Goal: Task Accomplishment & Management: Use online tool/utility

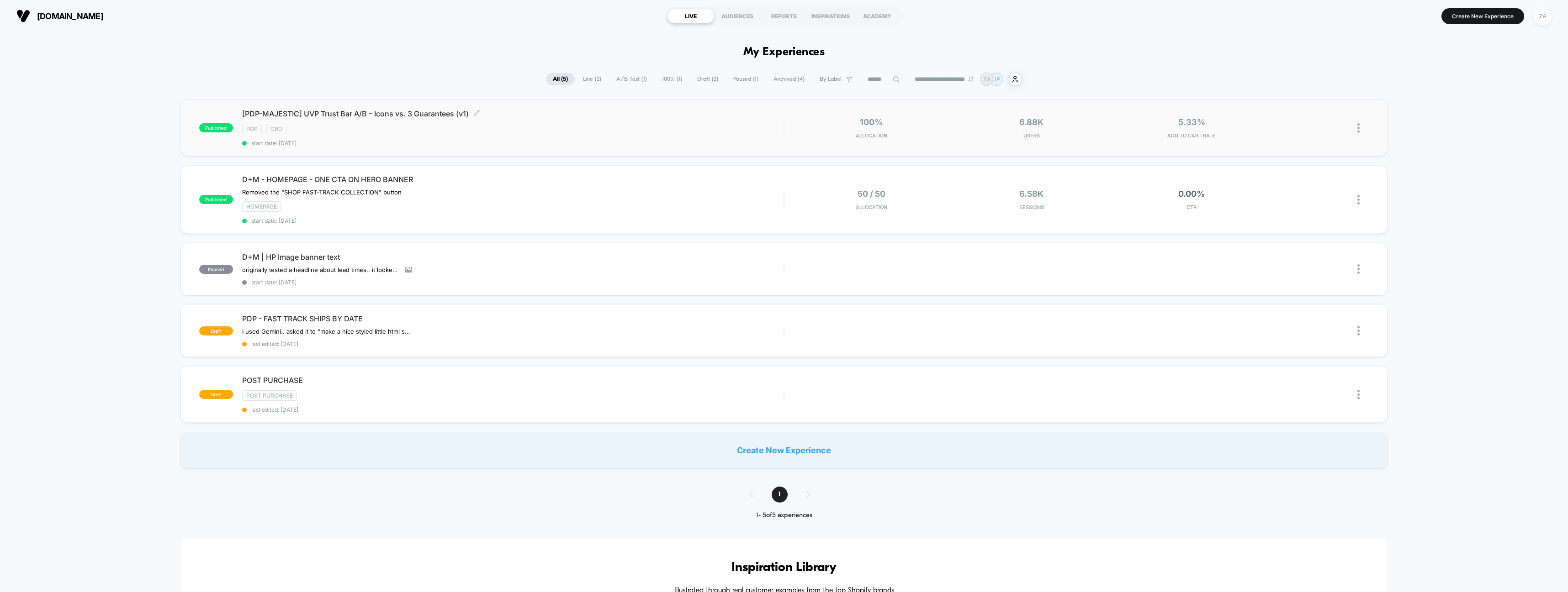
click at [598, 129] on div "PDP CRO" at bounding box center [513, 129] width 542 height 11
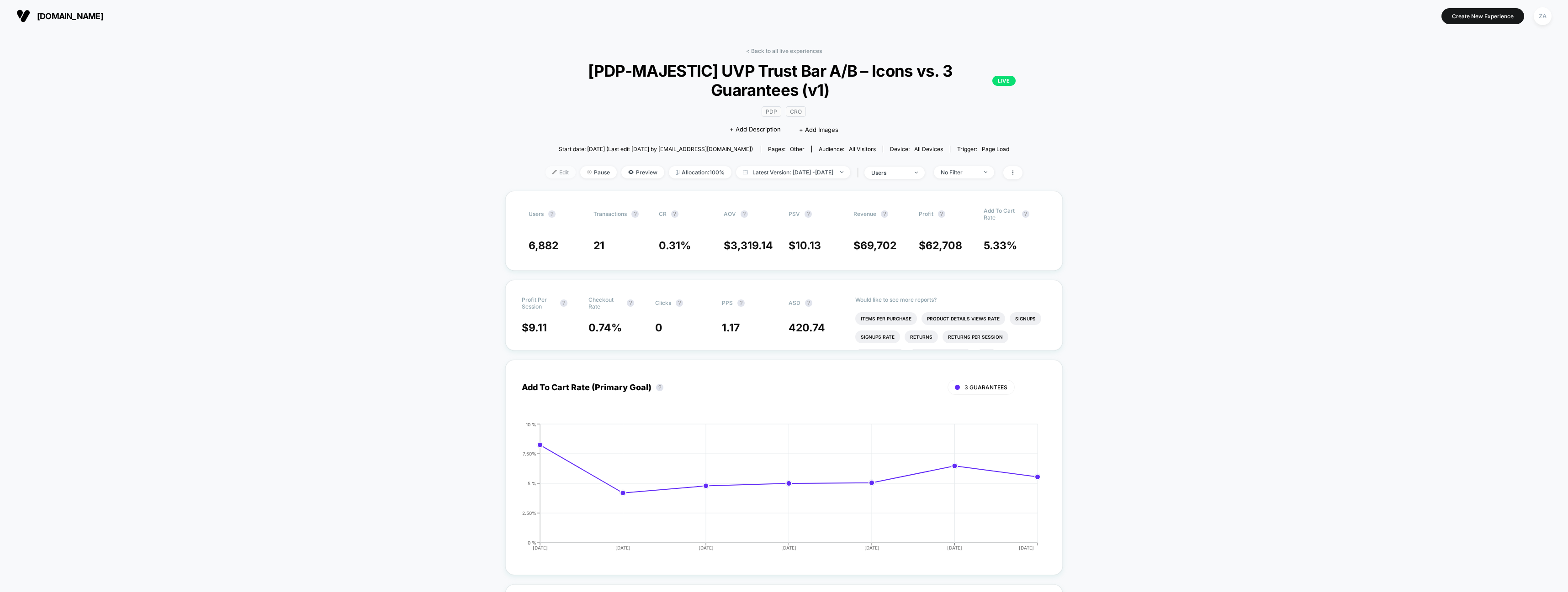
click at [547, 172] on span "Edit" at bounding box center [561, 172] width 30 height 12
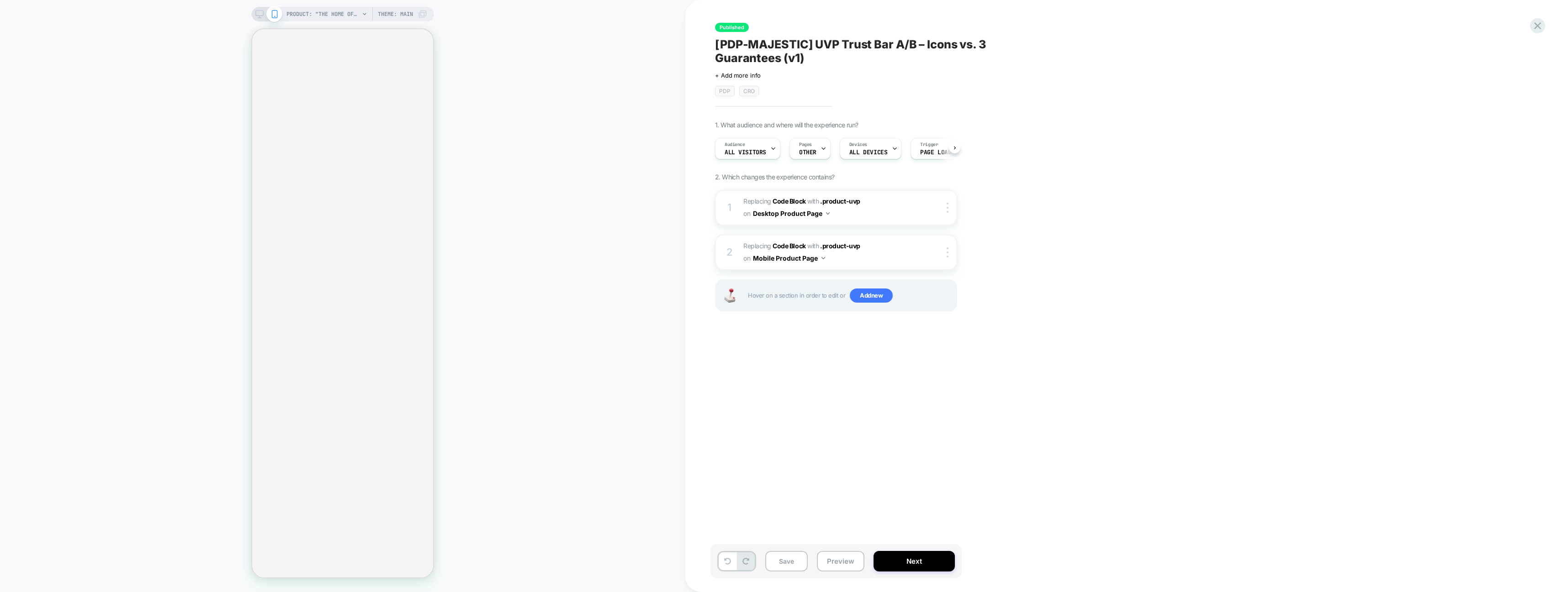
scroll to position [0, 1]
click at [871, 259] on span "Replacing Code Block WITH .product-uvp .product-uvp on Mobile Product Page" at bounding box center [831, 252] width 174 height 24
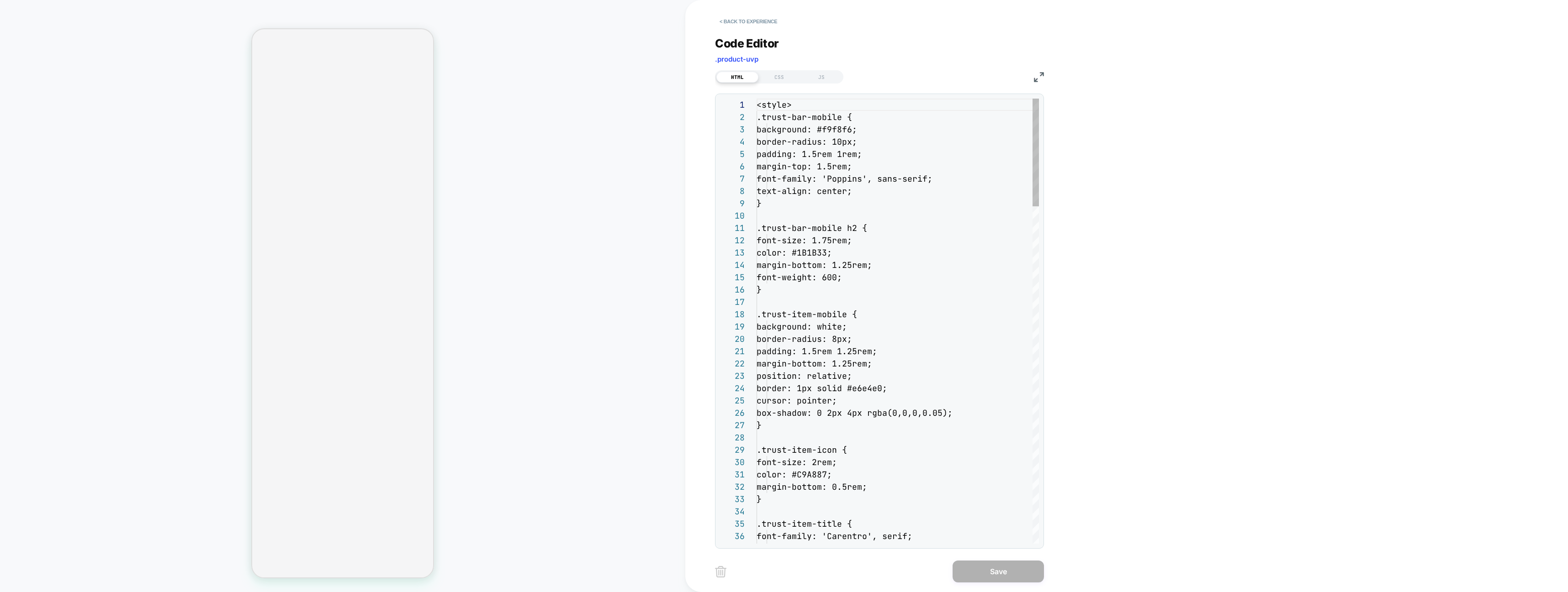
scroll to position [123, 0]
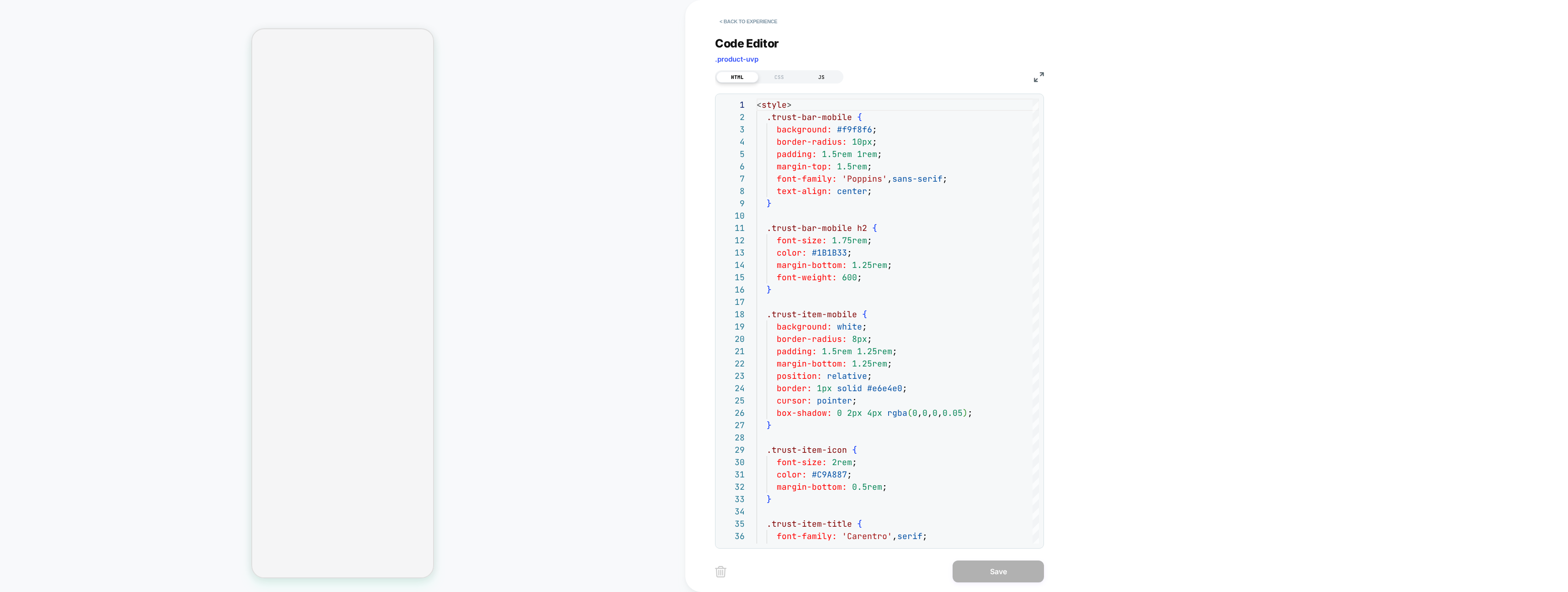
click at [826, 76] on div "JS" at bounding box center [821, 77] width 42 height 11
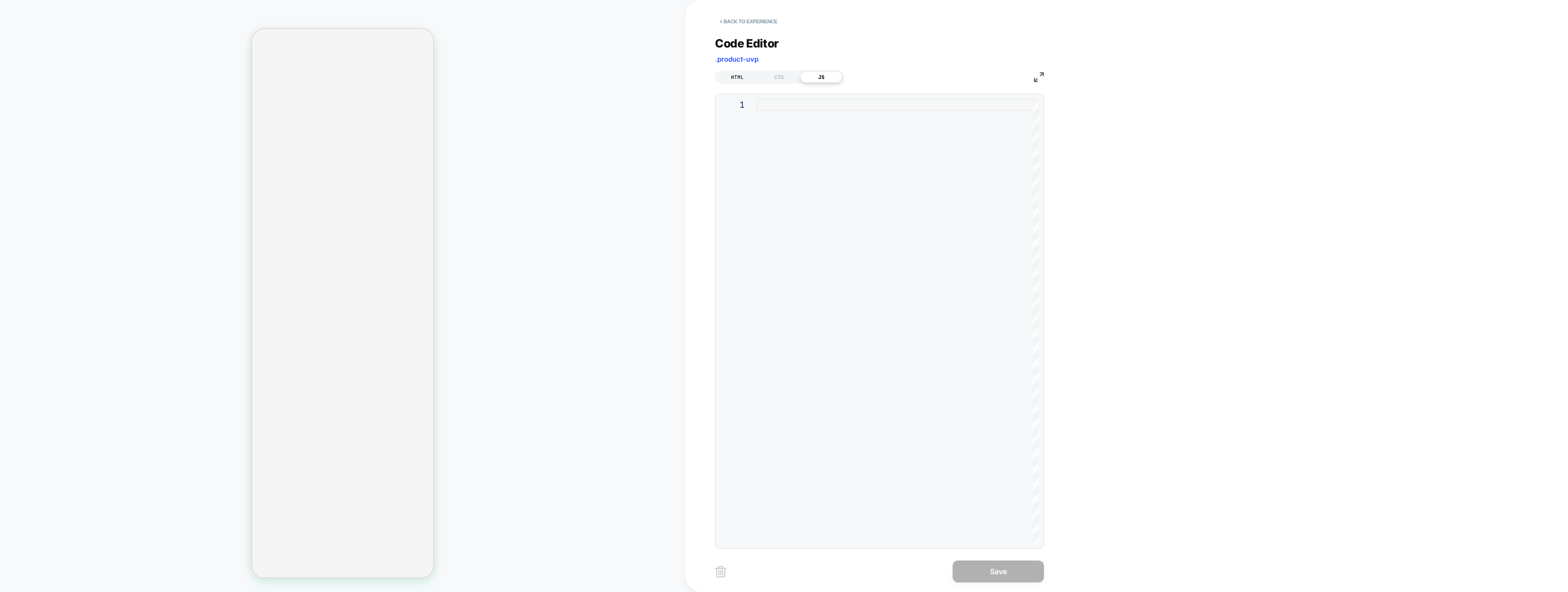
click at [750, 77] on div "HTML" at bounding box center [737, 77] width 42 height 11
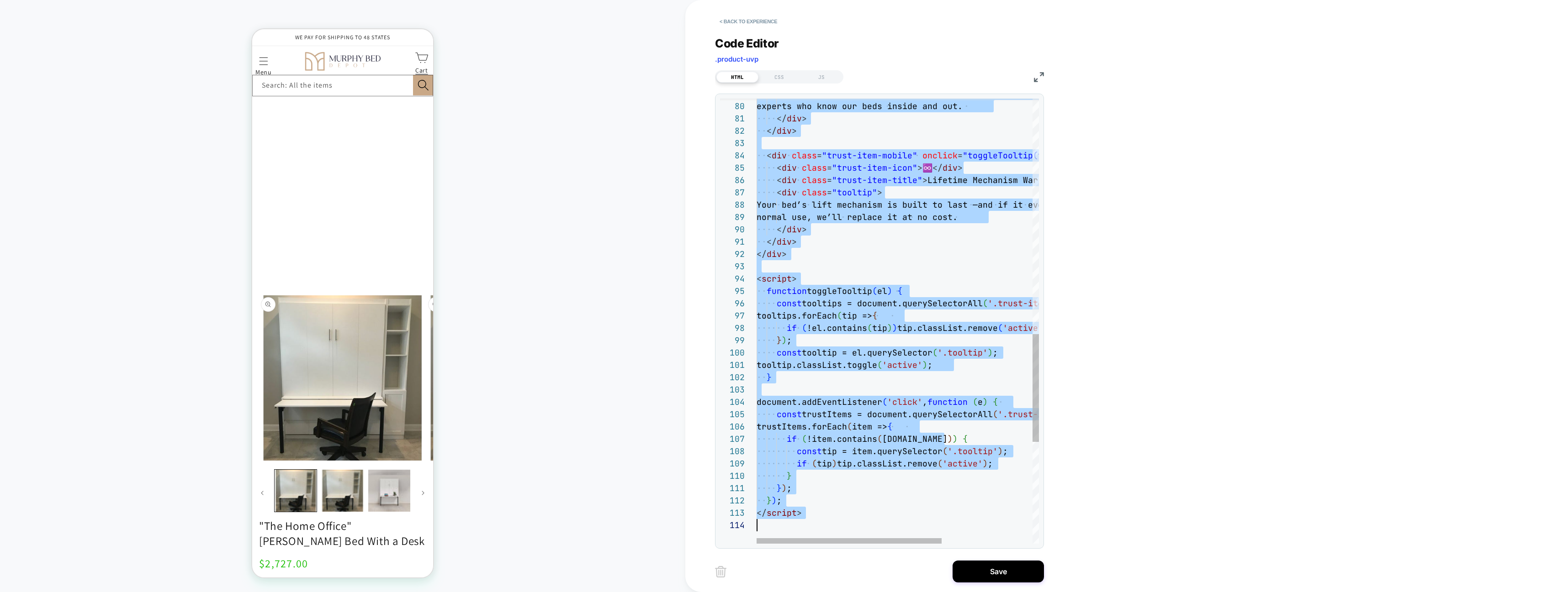
scroll to position [0, 0]
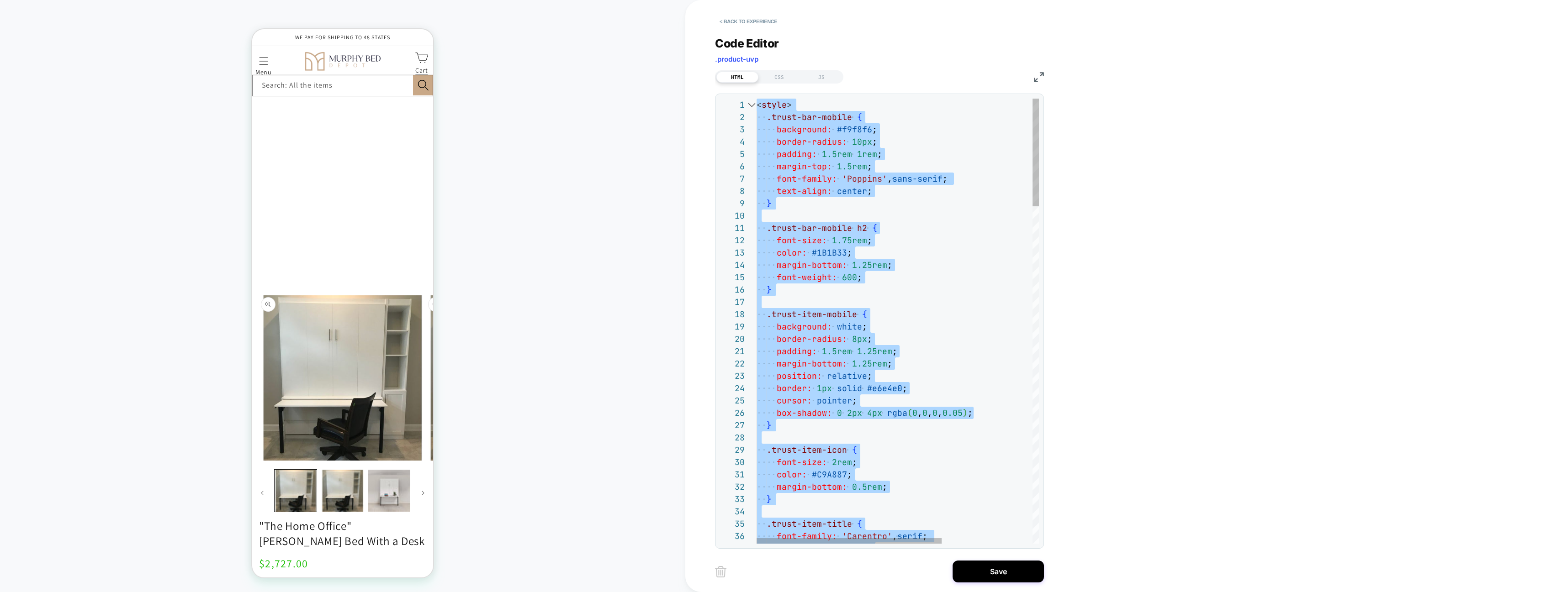
click at [754, 122] on div "2" at bounding box center [738, 117] width 37 height 12
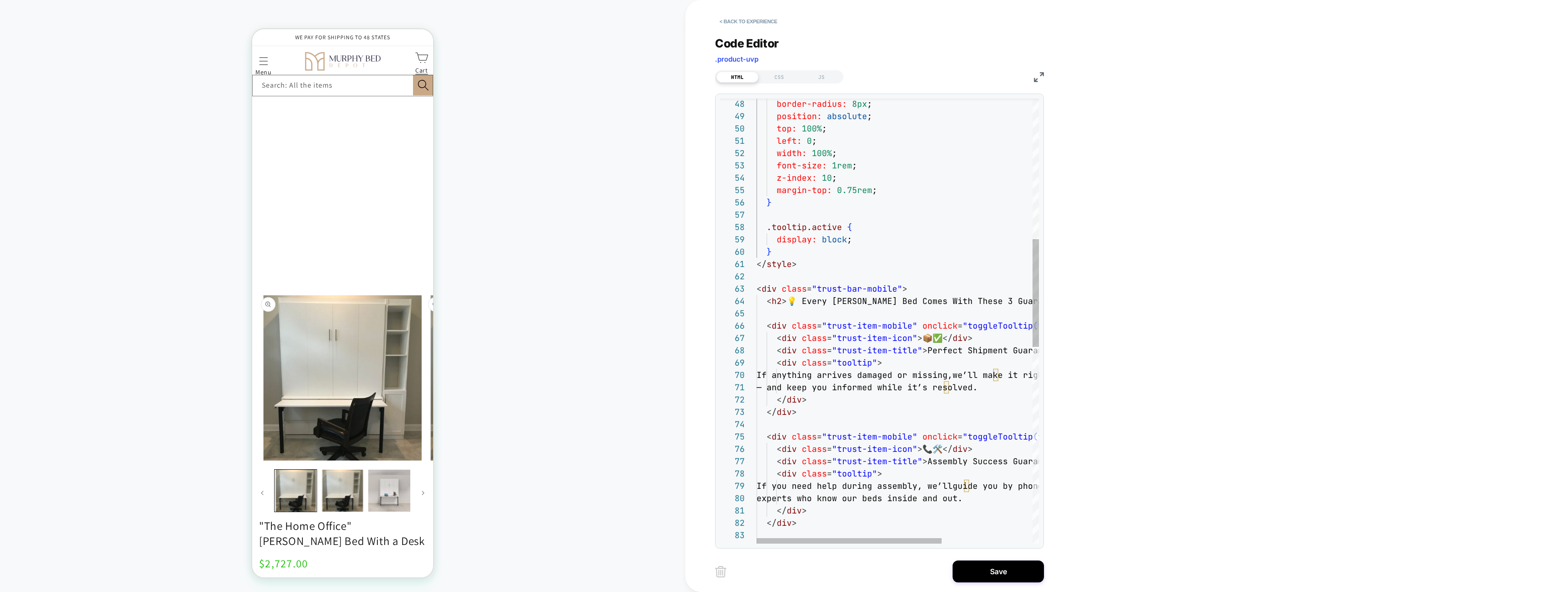
click at [799, 265] on div "border-radius: 8px ; position: absolute ; top: 100% ; left: 0 ; width: 100% ; f…" at bounding box center [967, 437] width 421 height 1838
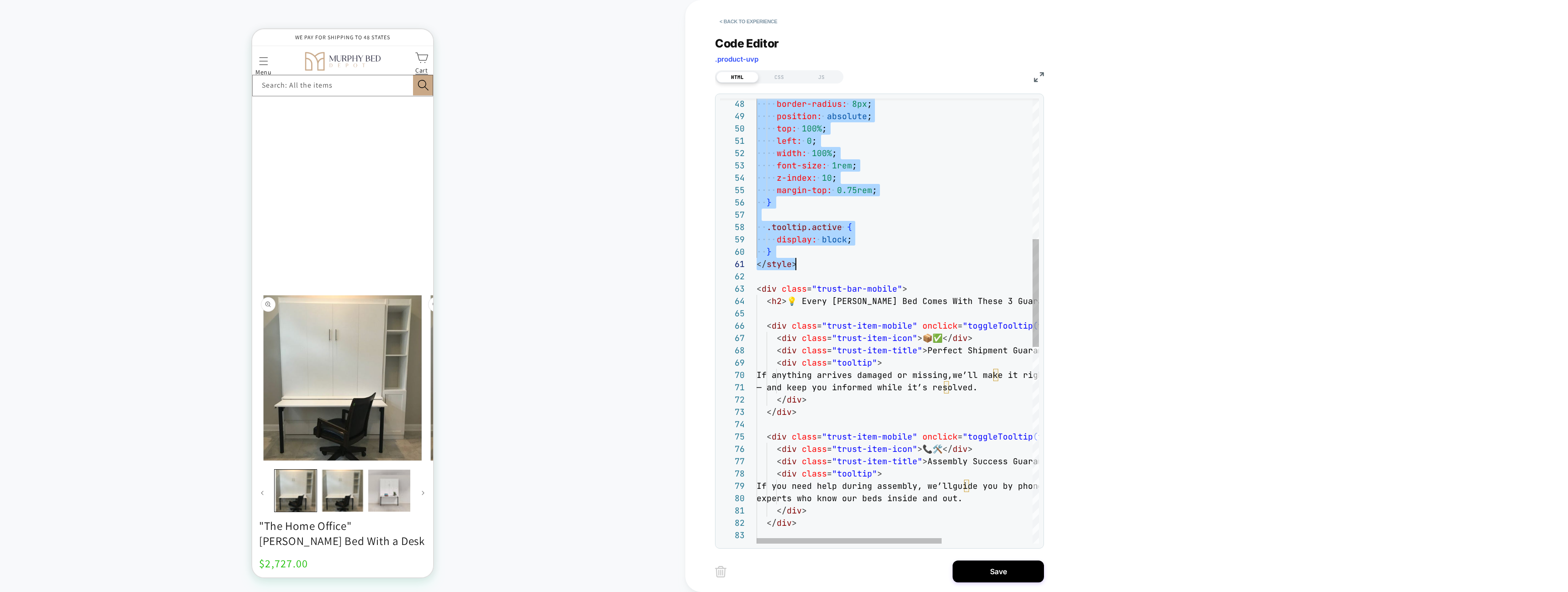
scroll to position [0, 40]
type textarea "**********"
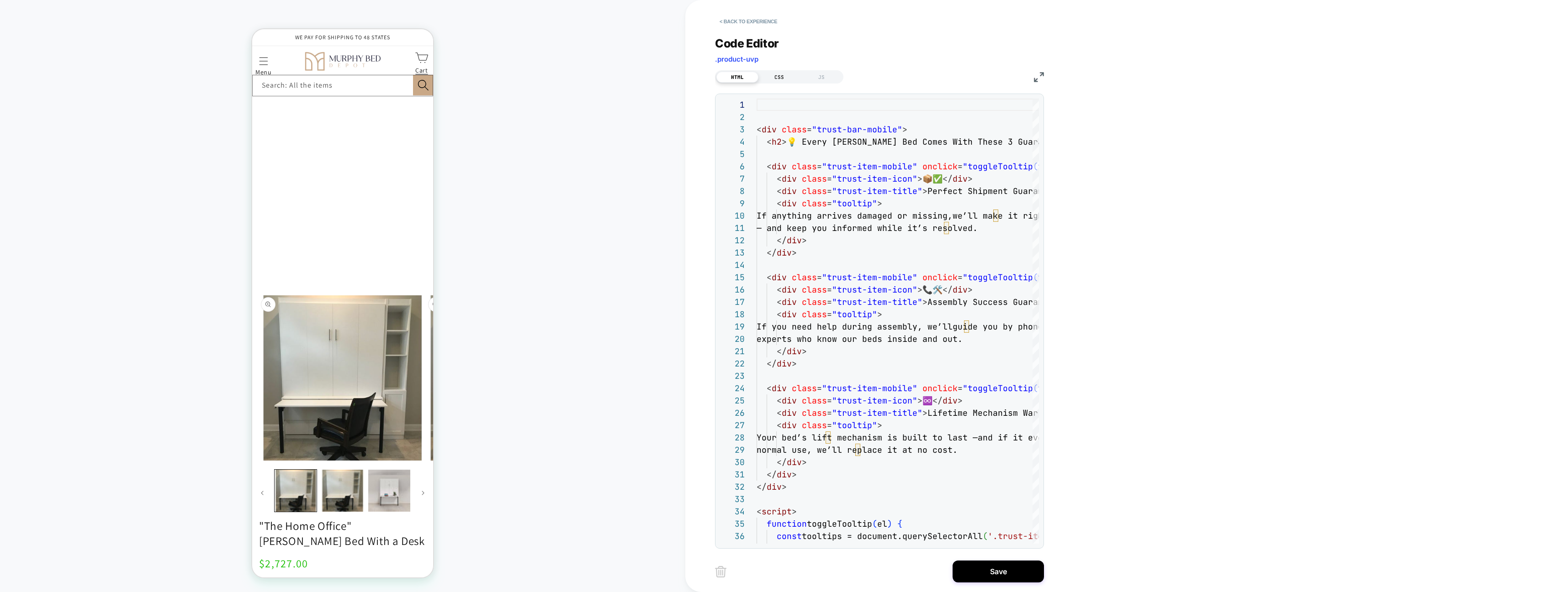
click at [783, 73] on div "CSS" at bounding box center [780, 77] width 42 height 11
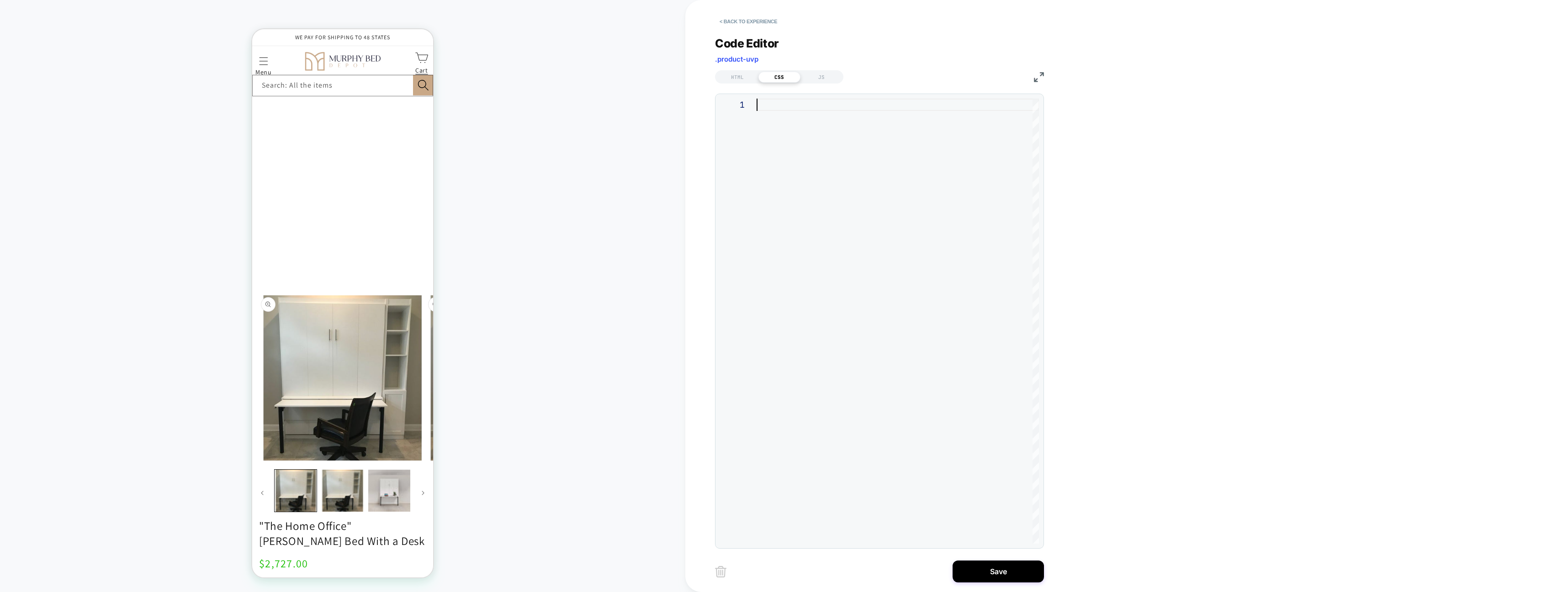
click at [781, 108] on div at bounding box center [898, 321] width 282 height 445
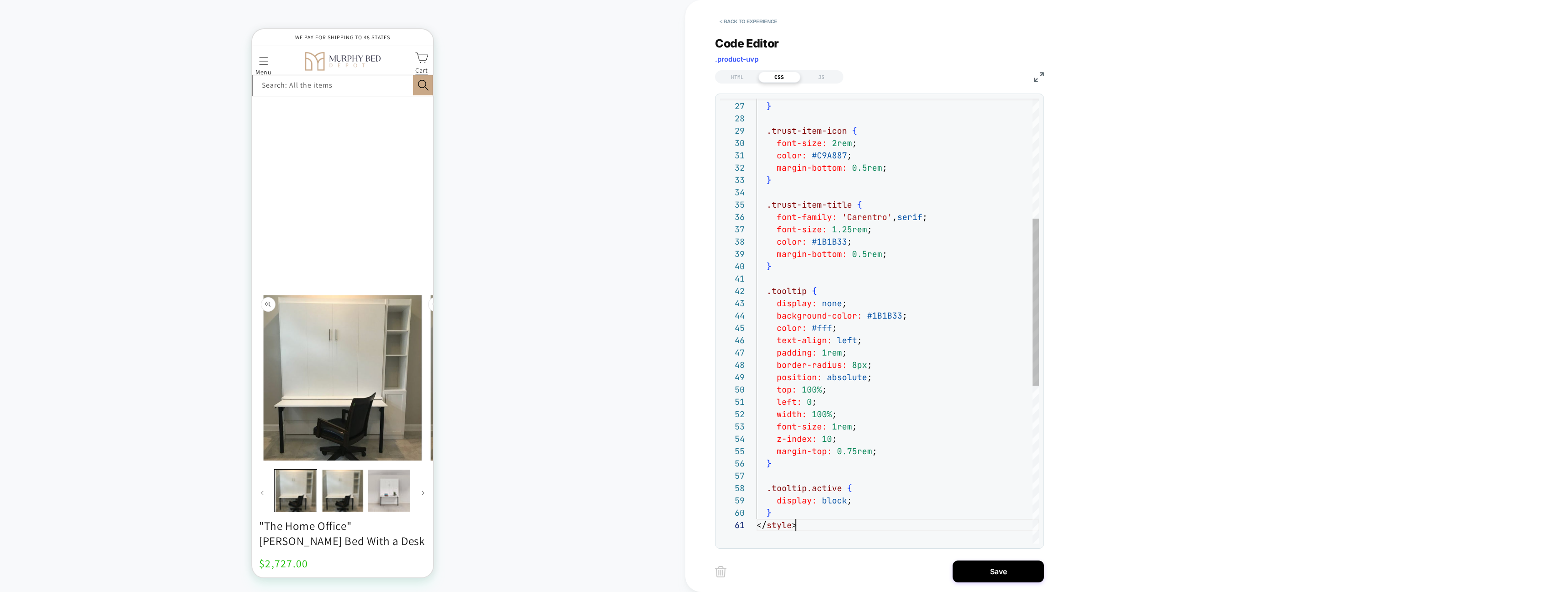
scroll to position [0, 39]
type textarea "*"
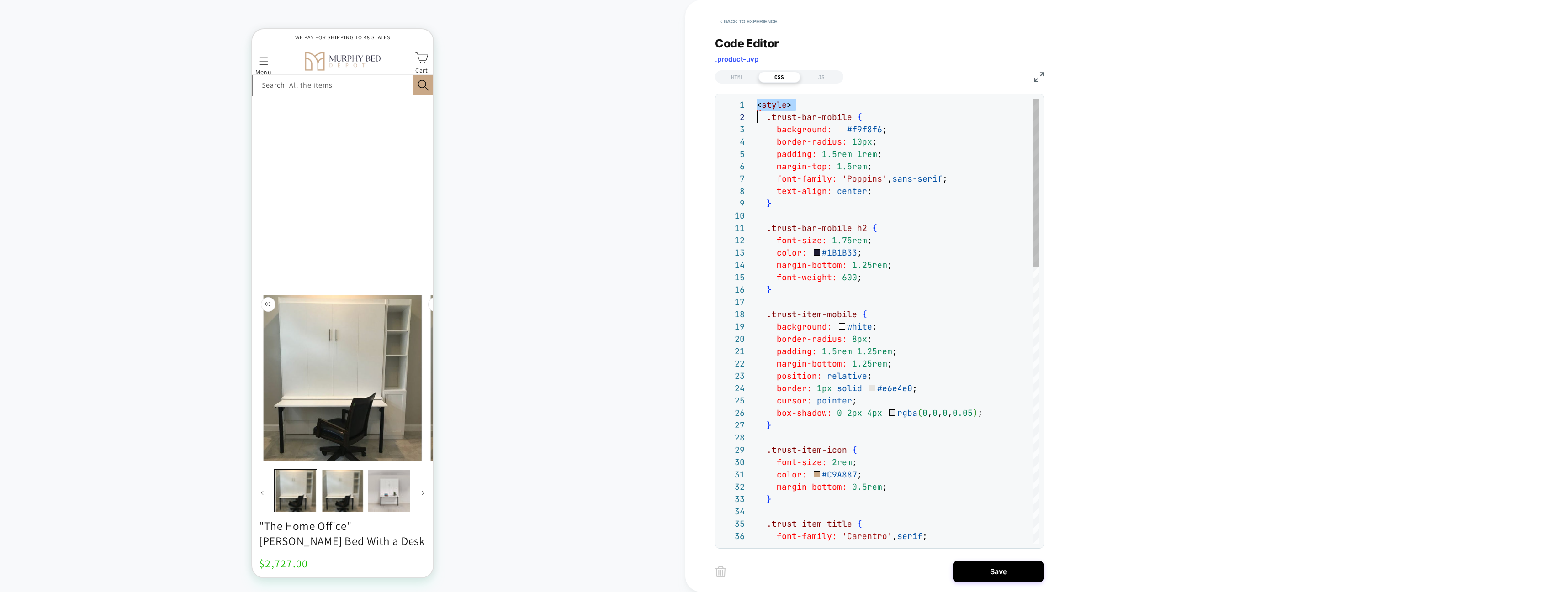
type textarea "**********"
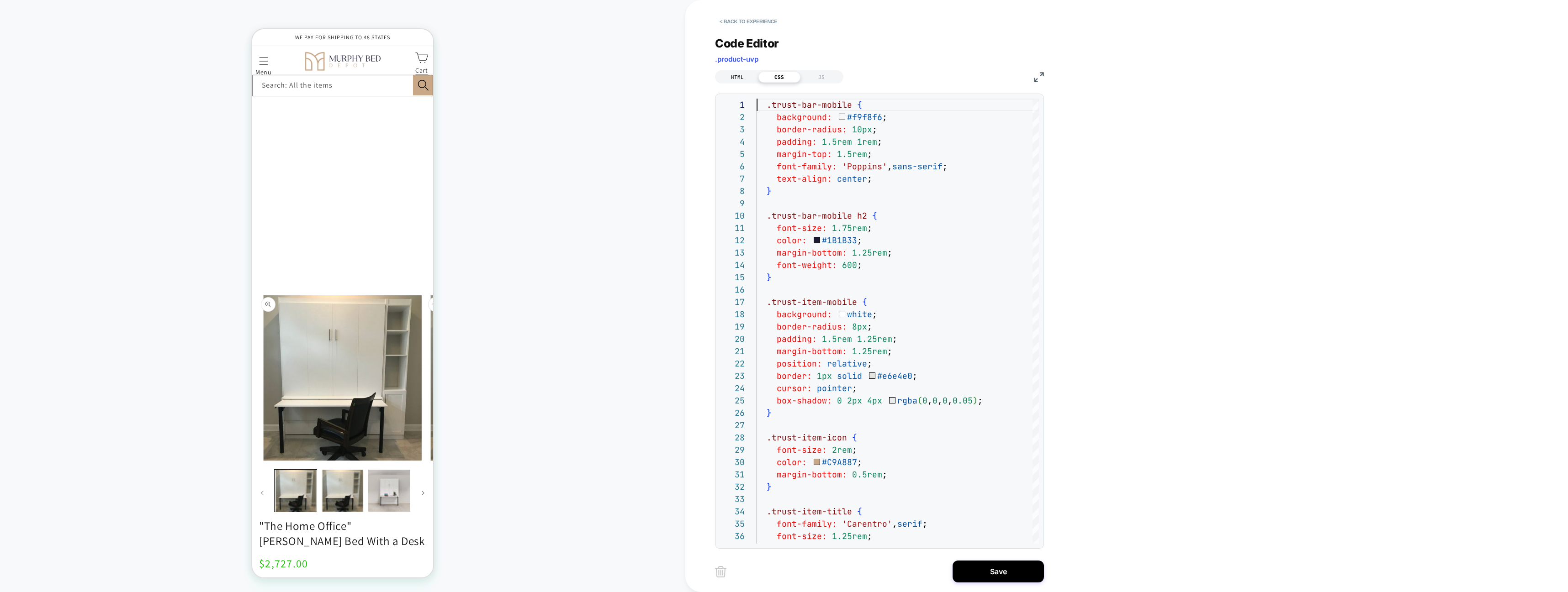
click at [743, 78] on div "HTML" at bounding box center [737, 77] width 42 height 11
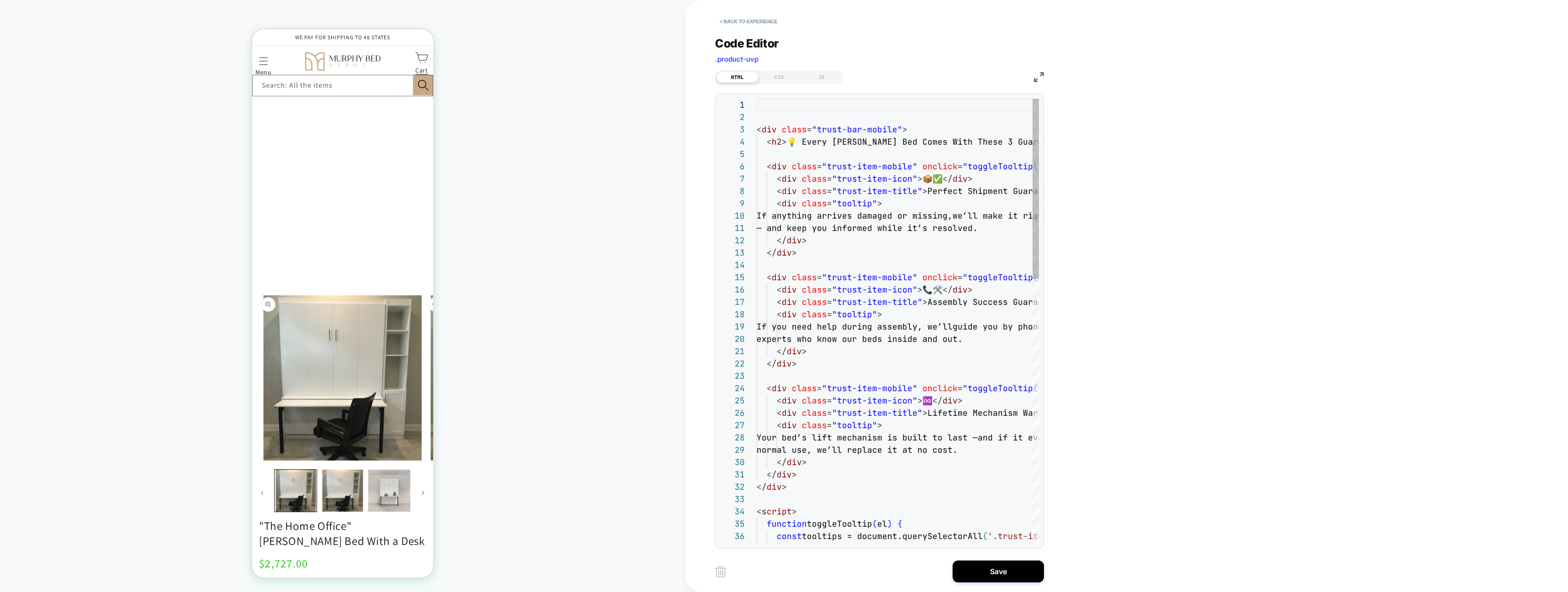
scroll to position [123, 0]
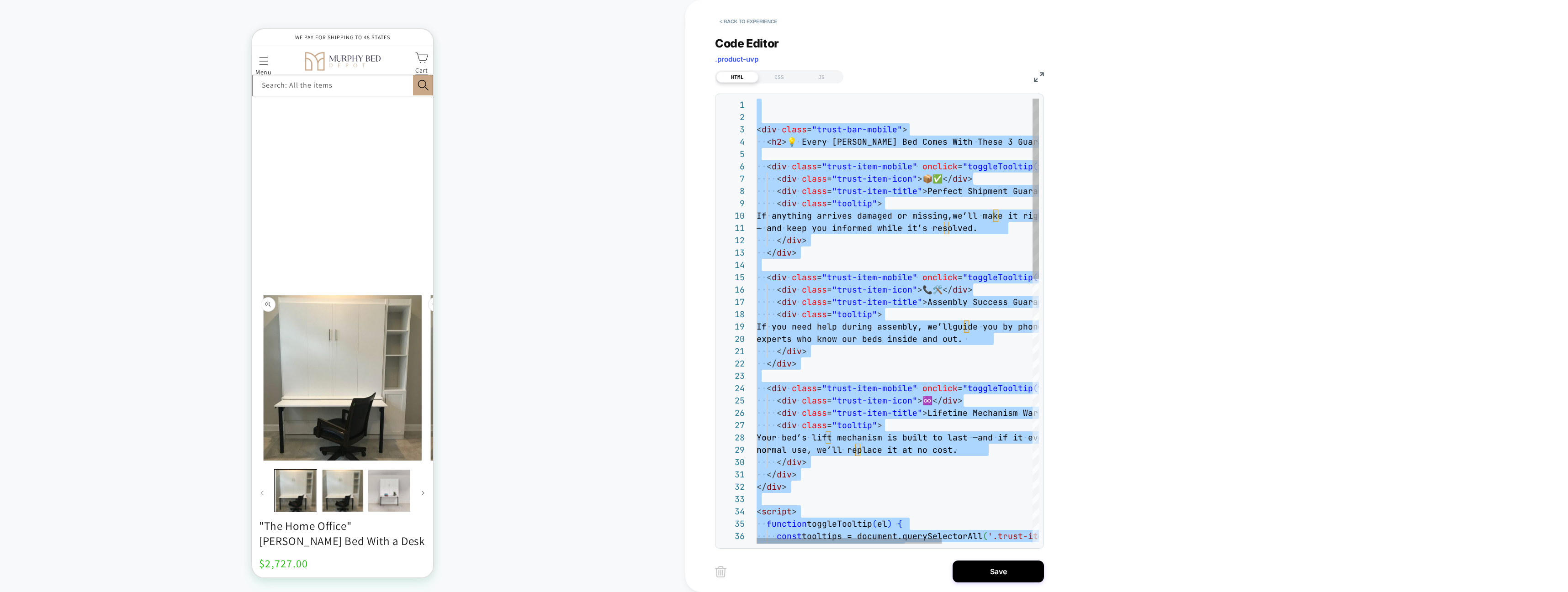
type textarea "**********"
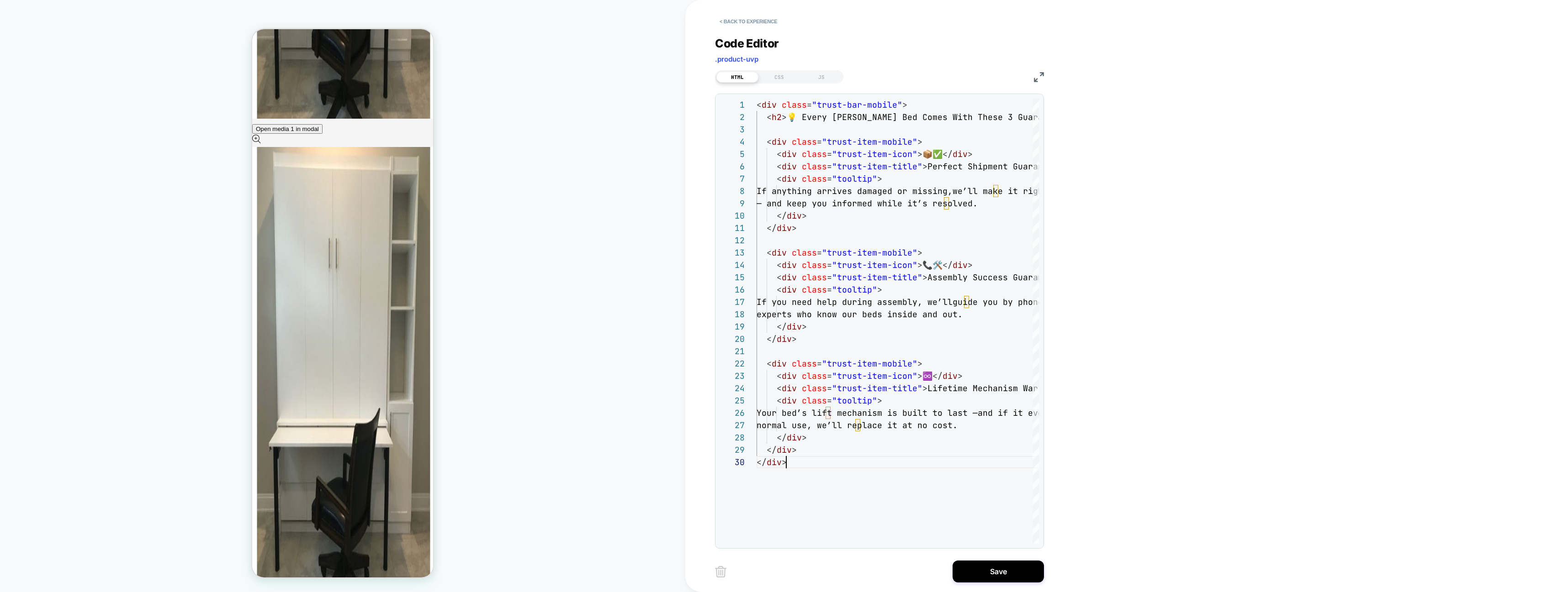
scroll to position [1164, 0]
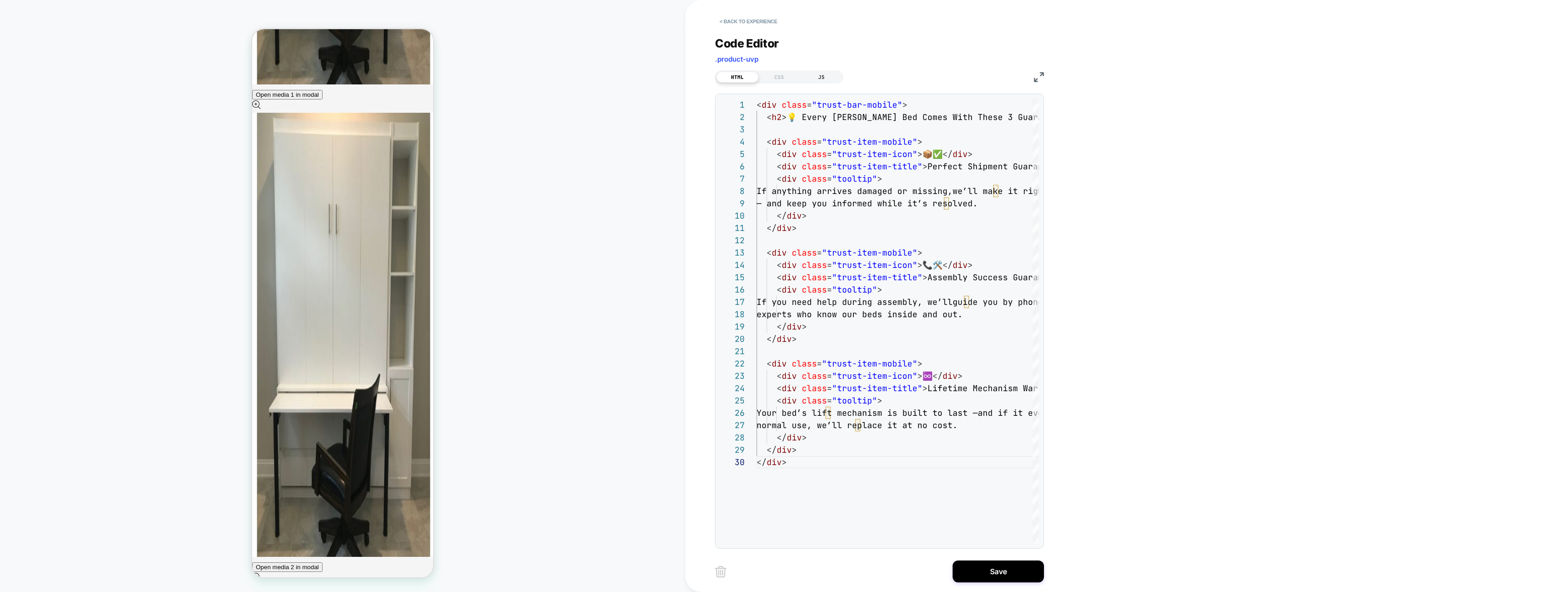
click at [824, 73] on div "JS" at bounding box center [821, 77] width 42 height 11
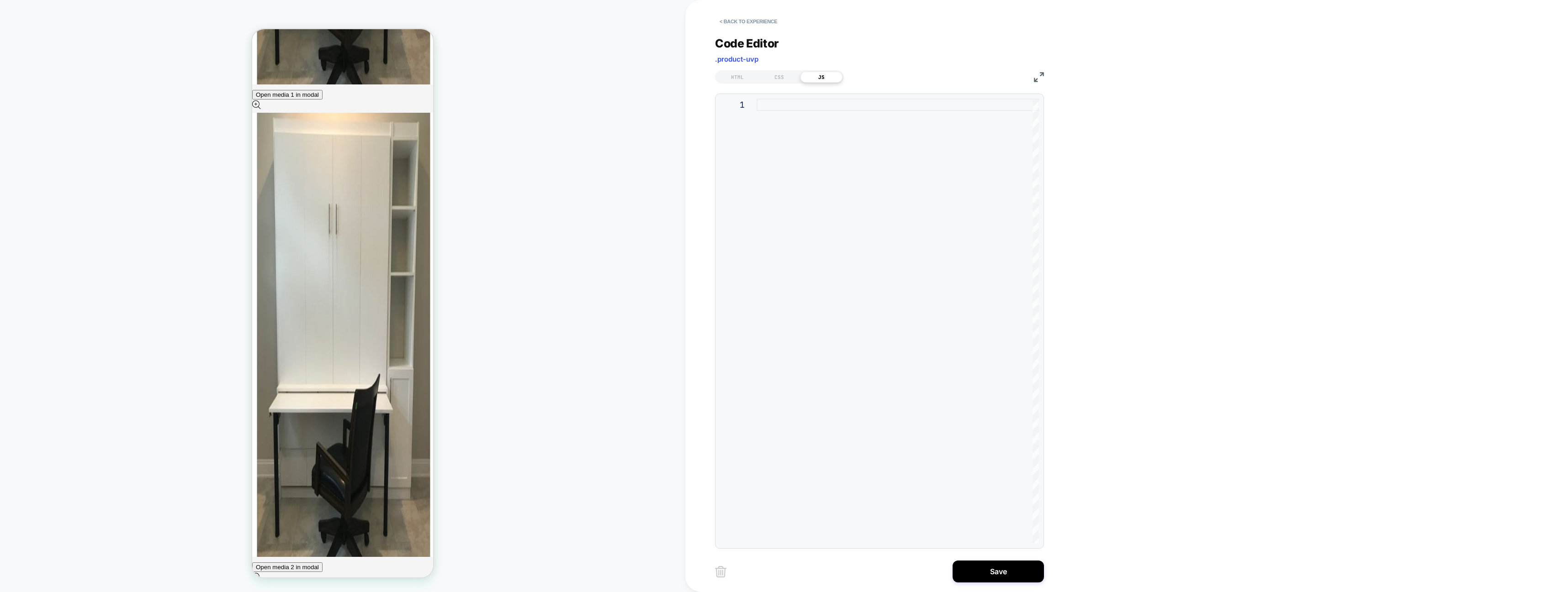
click at [810, 146] on div at bounding box center [898, 321] width 282 height 445
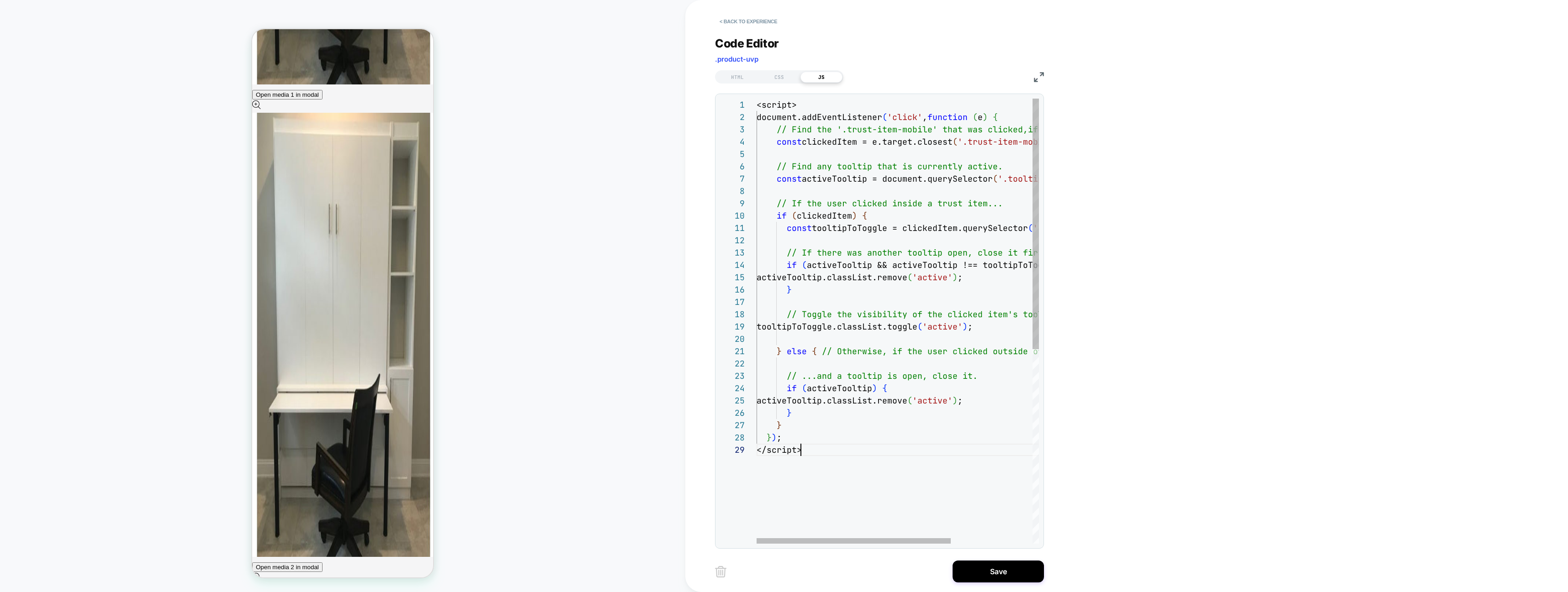
scroll to position [99, 45]
click at [780, 107] on div "<script> document.addEventListener ( 'click' , function ( e ) { // Find the '.t…" at bounding box center [957, 493] width 401 height 791
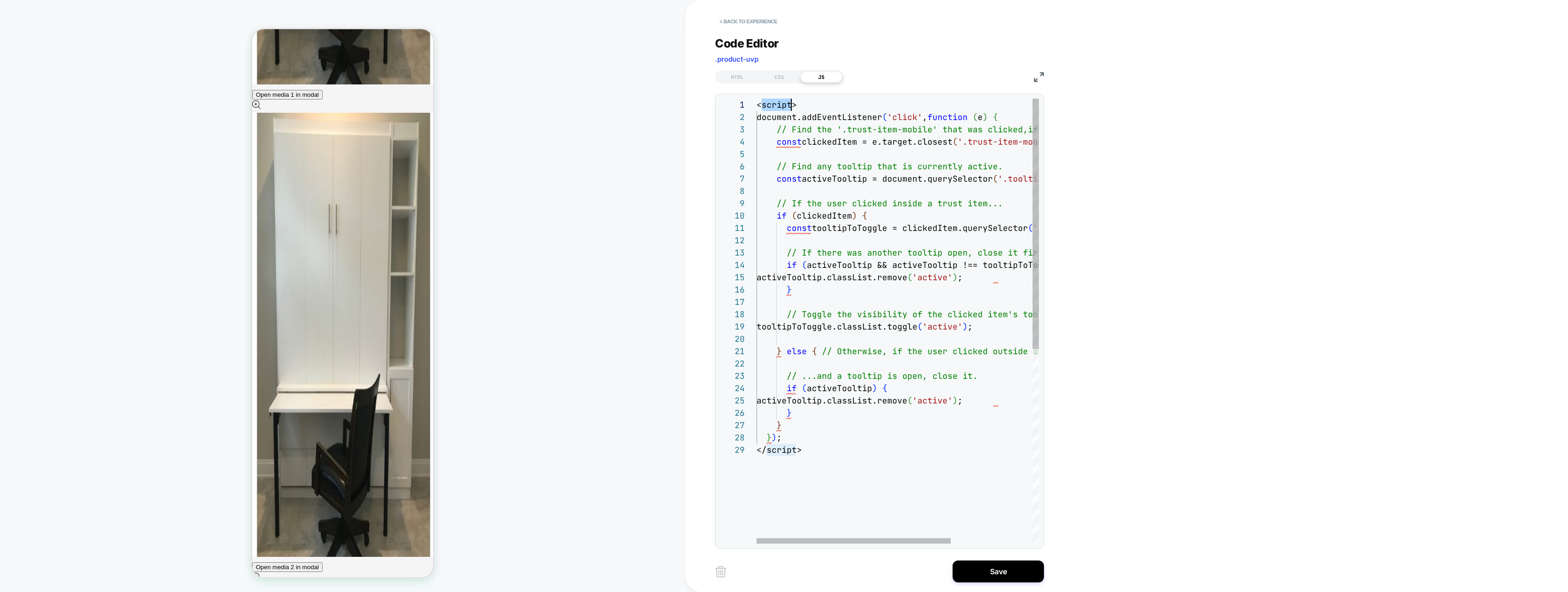
click at [780, 107] on div "<script> document.addEventListener ( 'click' , function ( e ) { // Find the '.t…" at bounding box center [957, 493] width 401 height 791
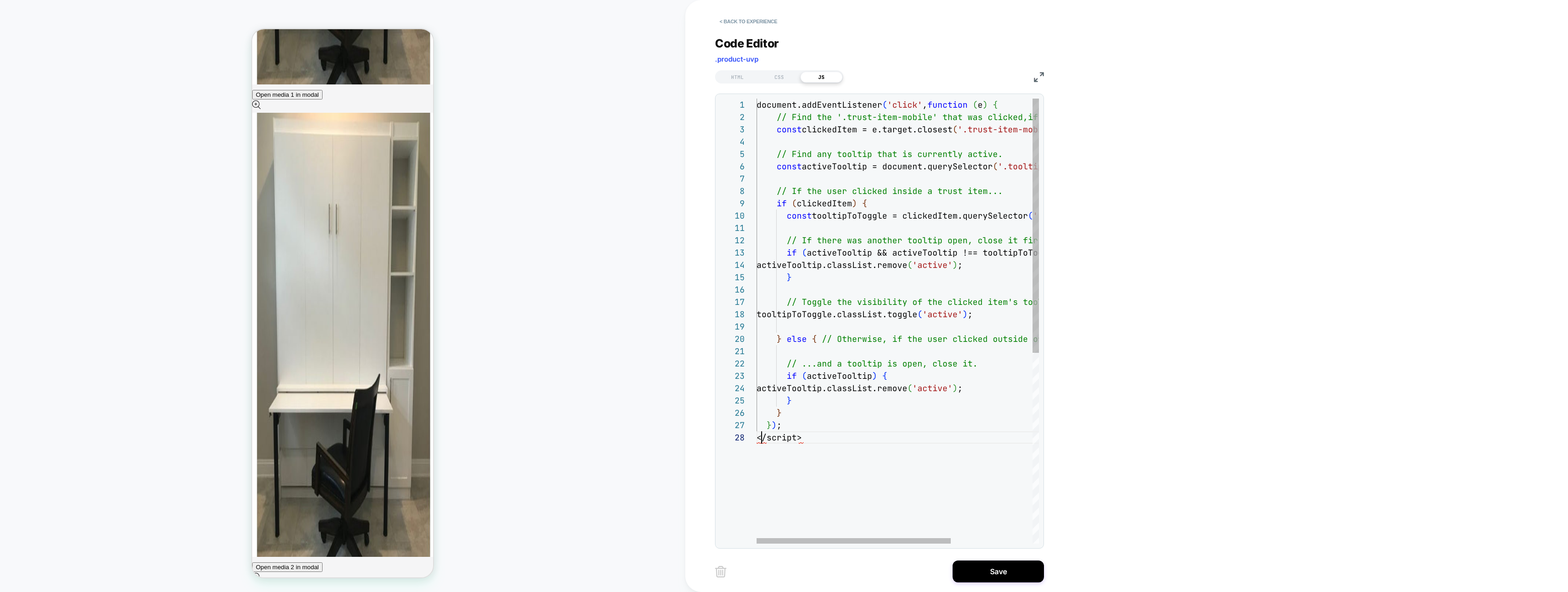
scroll to position [86, 5]
click at [764, 441] on div "document.addEventListener ( 'click' , function ( e ) { // Find the '.trust-item…" at bounding box center [957, 487] width 401 height 778
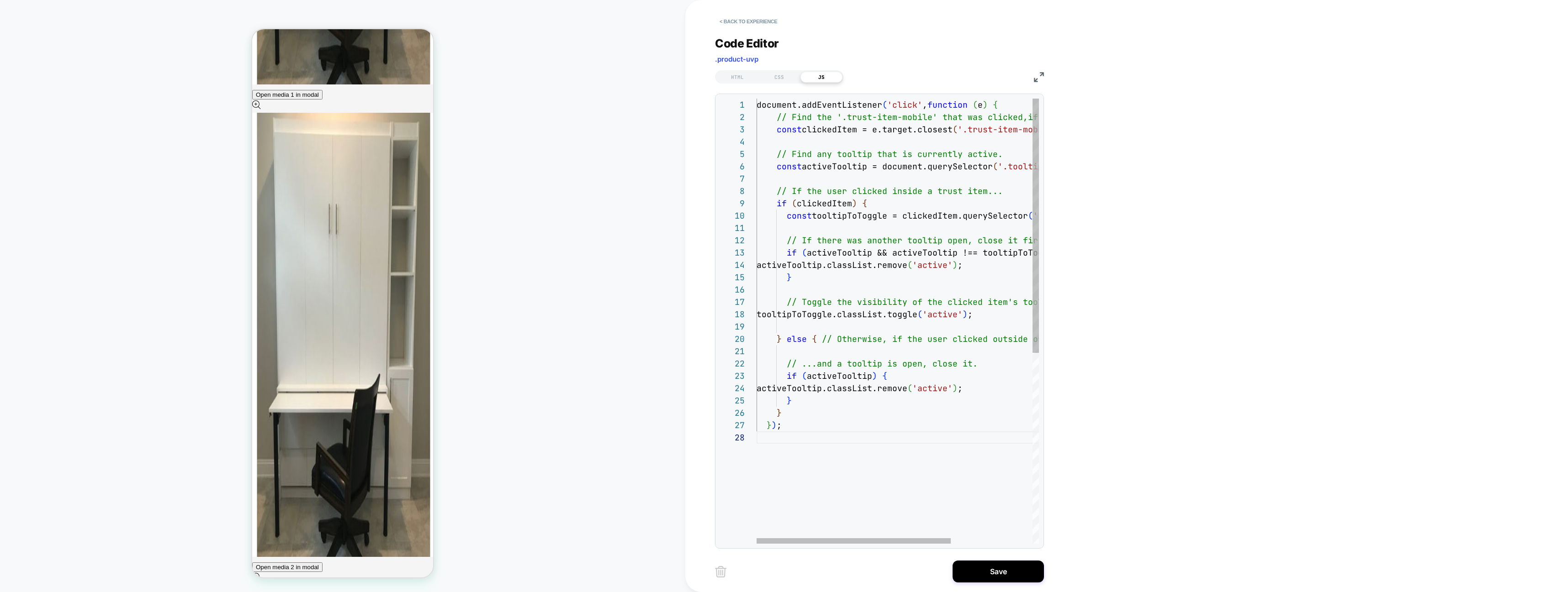
type textarea "**********"
click at [997, 574] on button "Save" at bounding box center [998, 571] width 91 height 22
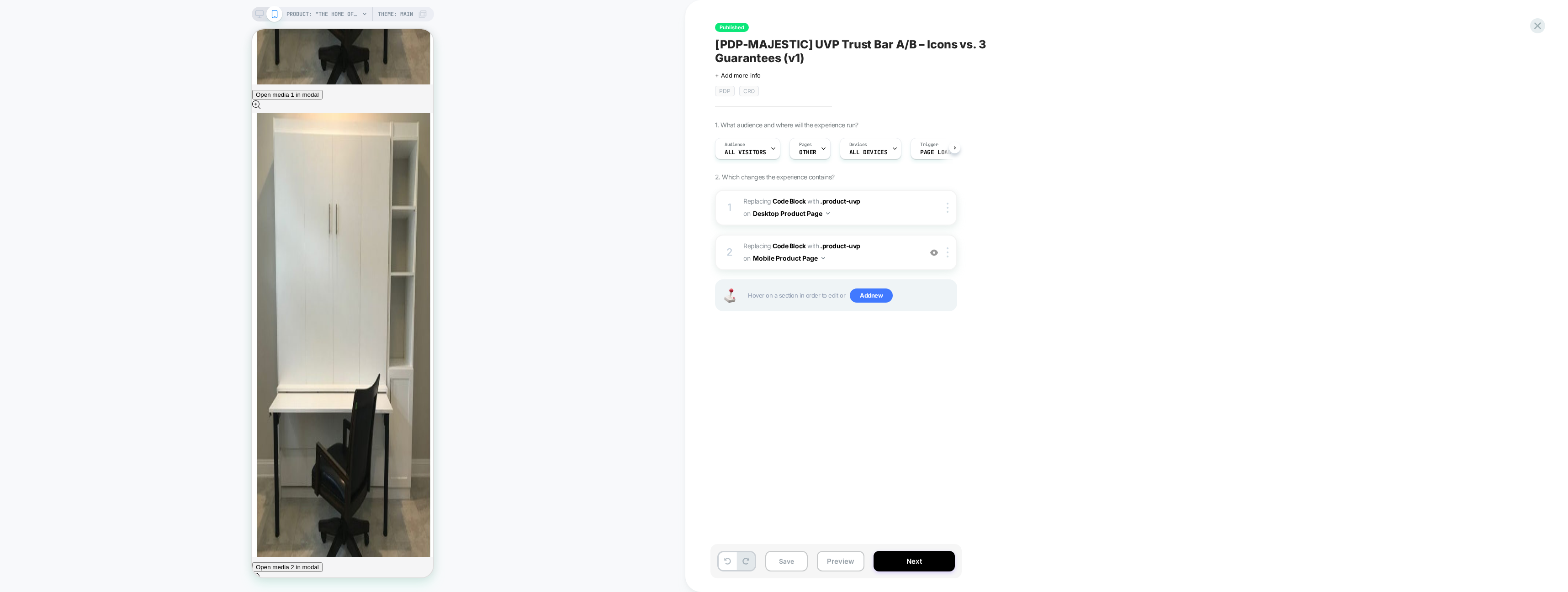
scroll to position [0, 1]
click at [841, 256] on span "Replacing Code Block WITH .product-uvp .product-uvp on Mobile Product Page" at bounding box center [831, 252] width 174 height 24
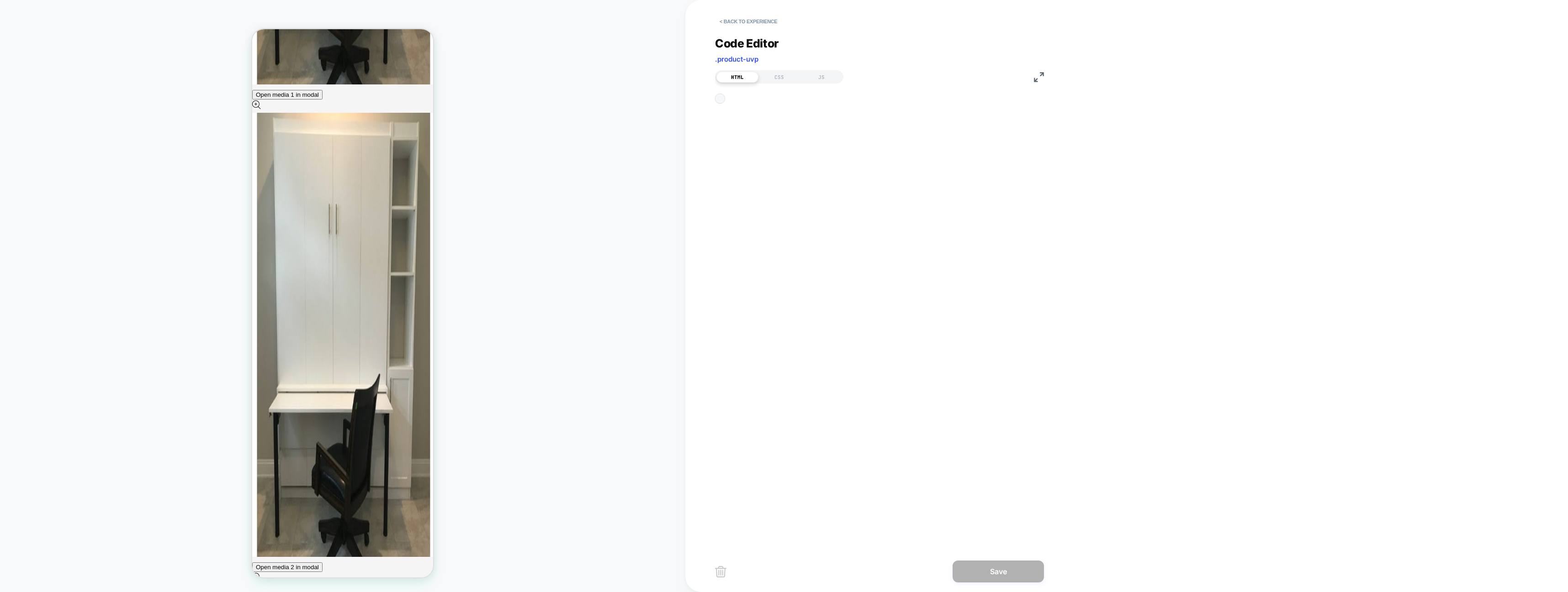
scroll to position [123, 0]
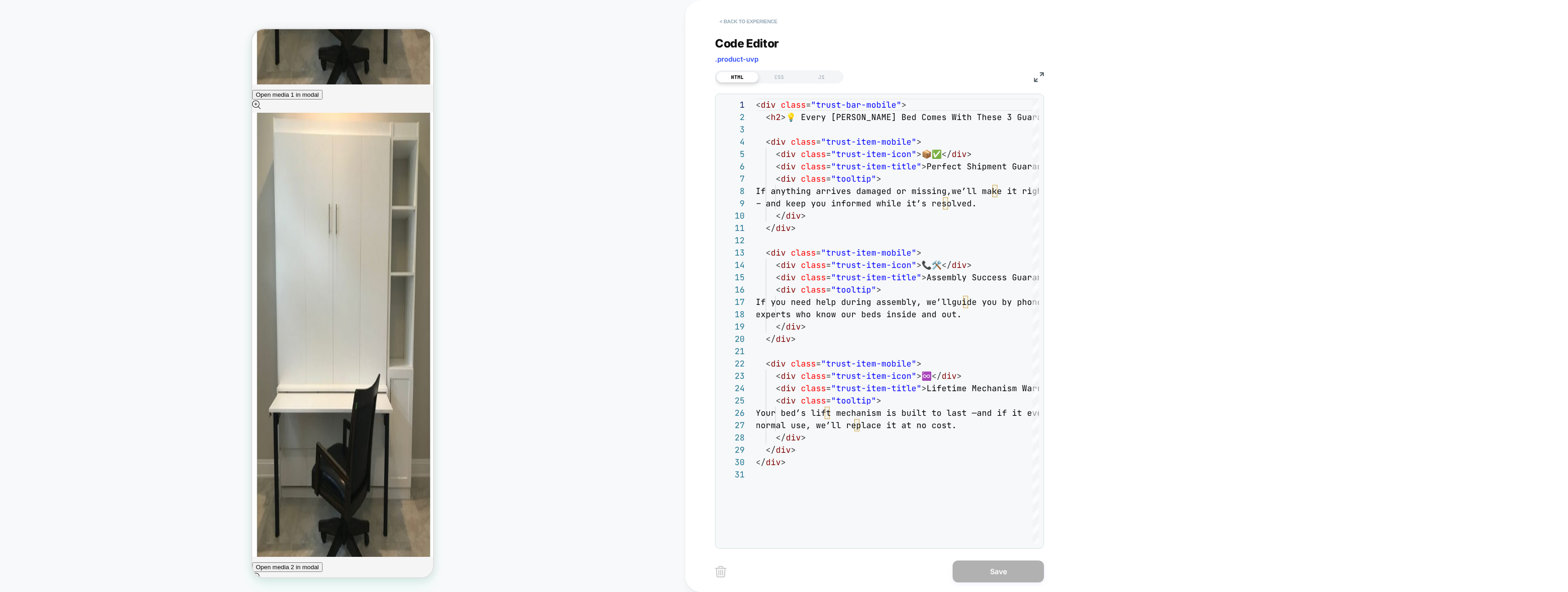
click at [756, 22] on button "< Back to experience" at bounding box center [748, 22] width 67 height 14
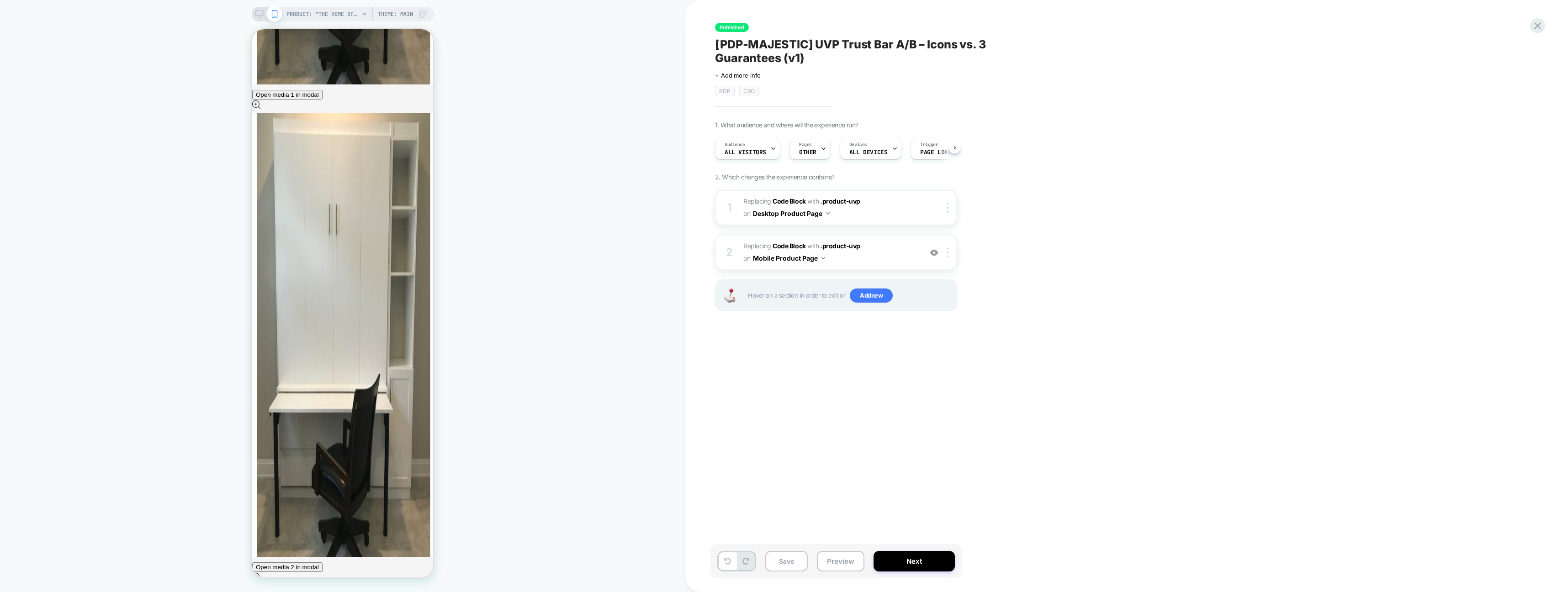
scroll to position [0, 1]
click at [834, 557] on button "Preview" at bounding box center [841, 561] width 48 height 21
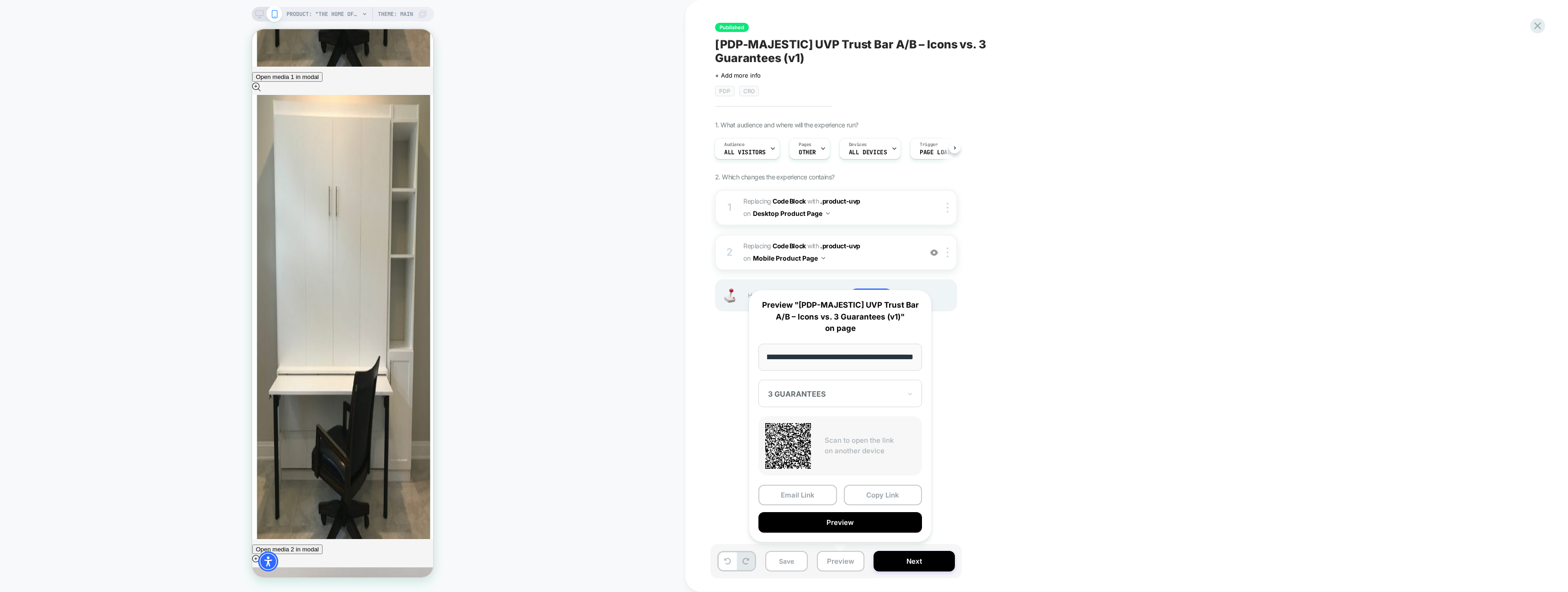
scroll to position [0, 0]
click at [996, 448] on div "Published [PDP-MAJESTIC] UVP Trust Bar A/B – Icons vs. 3 Guarantees (v1) Click …" at bounding box center [882, 296] width 343 height 574
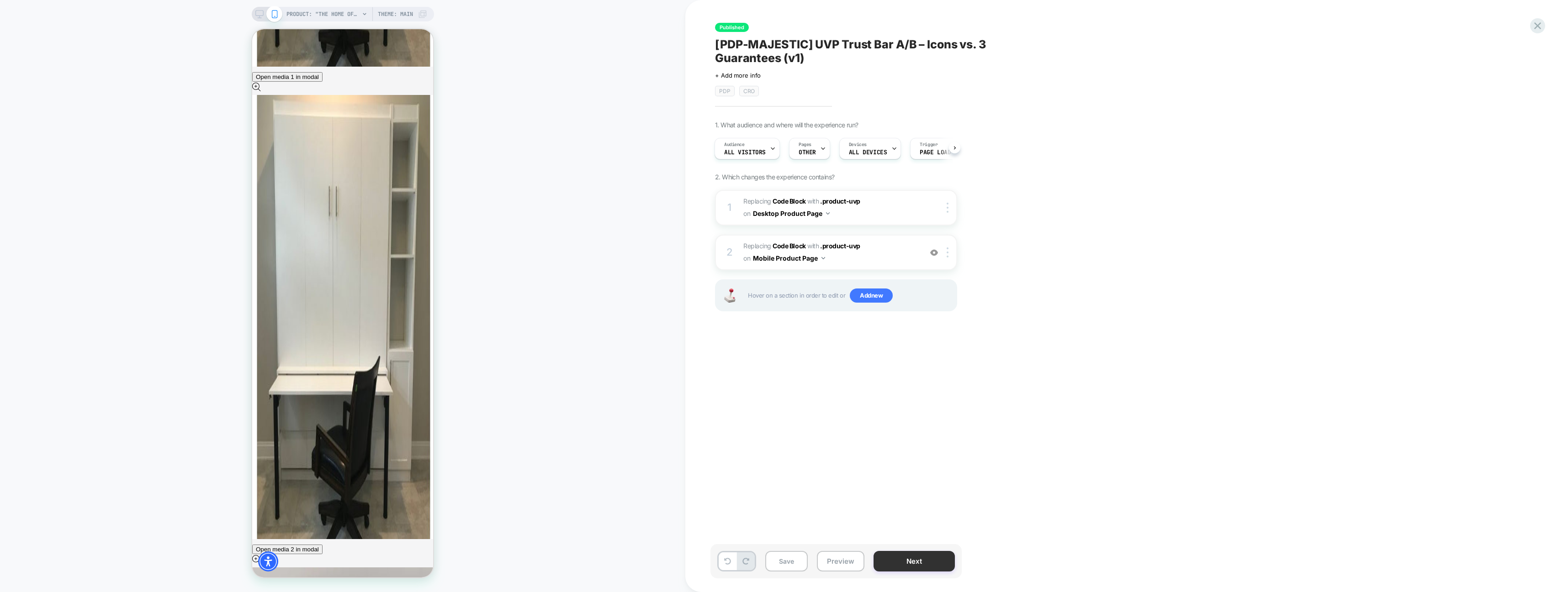
click at [904, 561] on button "Next" at bounding box center [914, 561] width 81 height 21
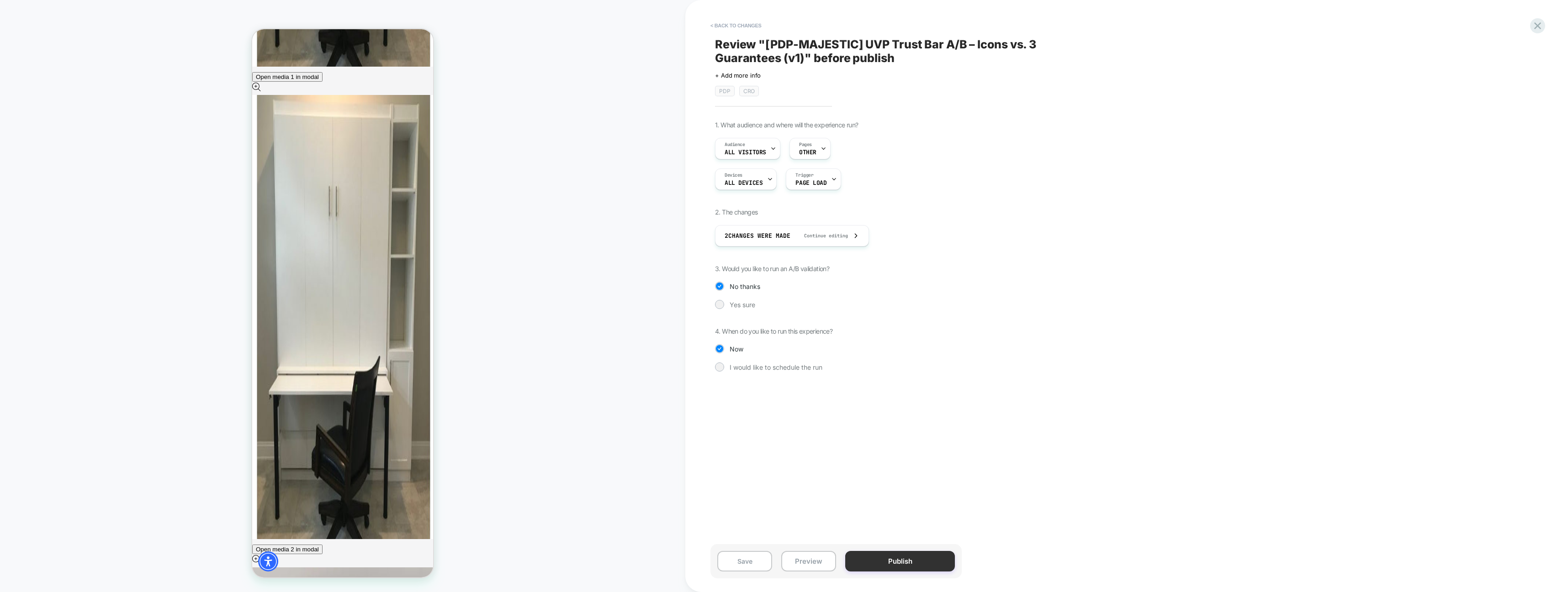
click at [877, 563] on button "Publish" at bounding box center [900, 561] width 109 height 21
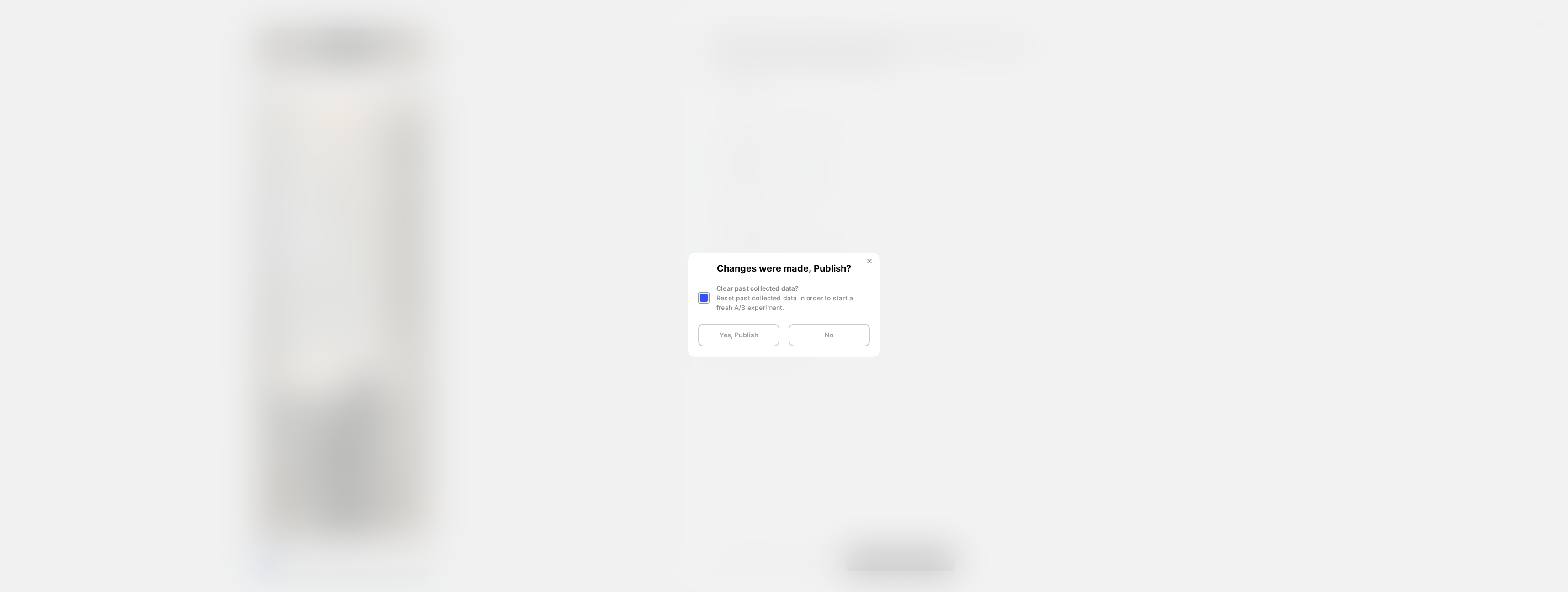
click at [761, 301] on div "Reset past collected data in order to start a fresh A/B experiment." at bounding box center [793, 302] width 153 height 19
click at [708, 298] on div at bounding box center [704, 298] width 12 height 12
click at [748, 335] on button "Yes, Publish" at bounding box center [739, 335] width 81 height 23
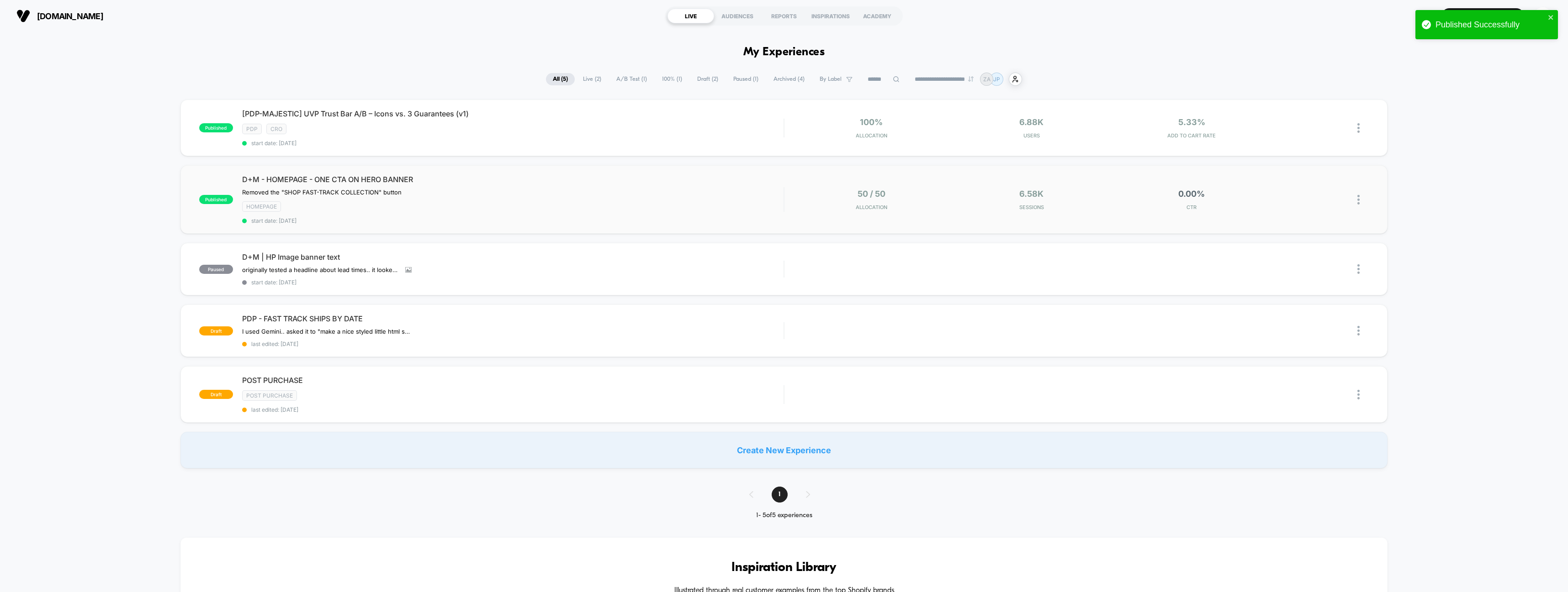
click at [816, 193] on div "50 / 50 Allocation" at bounding box center [871, 200] width 156 height 22
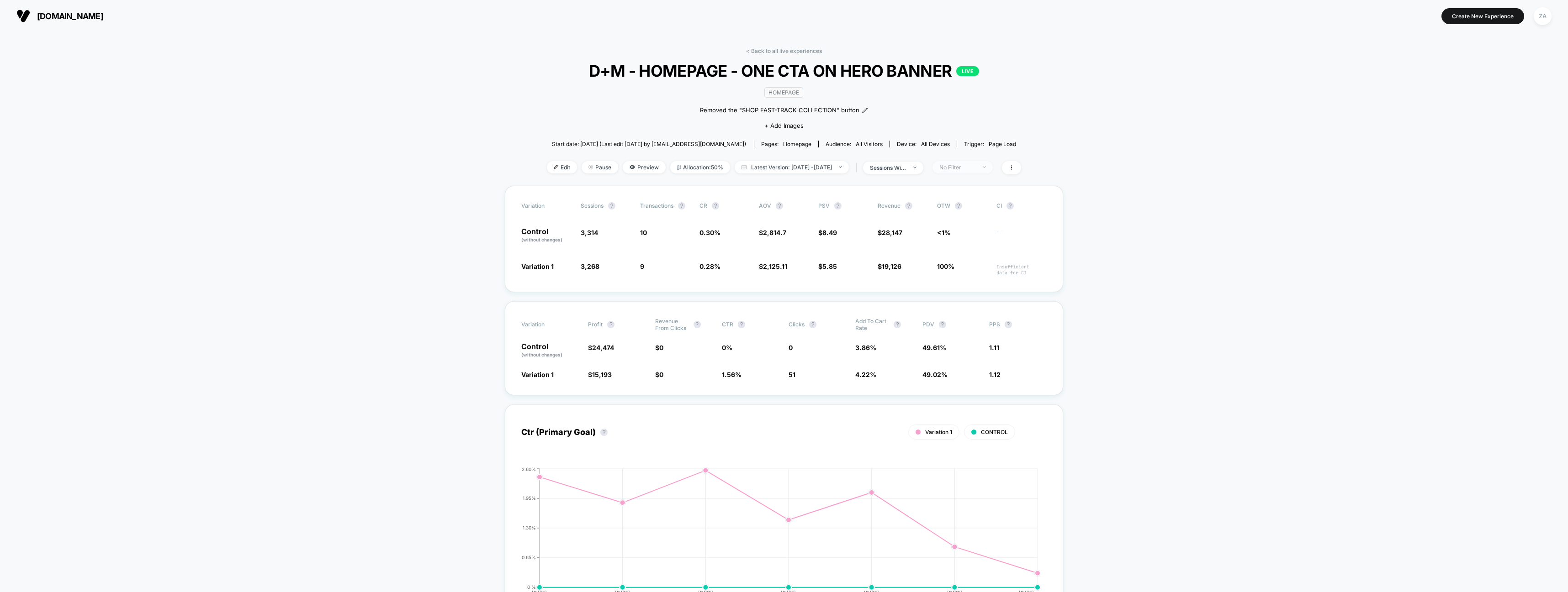
click at [973, 164] on div "No Filter" at bounding box center [958, 168] width 37 height 7
click at [963, 259] on span "New Visitors" at bounding box center [968, 256] width 37 height 8
click at [971, 297] on button "Save" at bounding box center [976, 300] width 84 height 15
click at [976, 165] on div "New Visitors" at bounding box center [958, 168] width 37 height 7
click at [960, 277] on span "No Filter" at bounding box center [961, 274] width 25 height 8
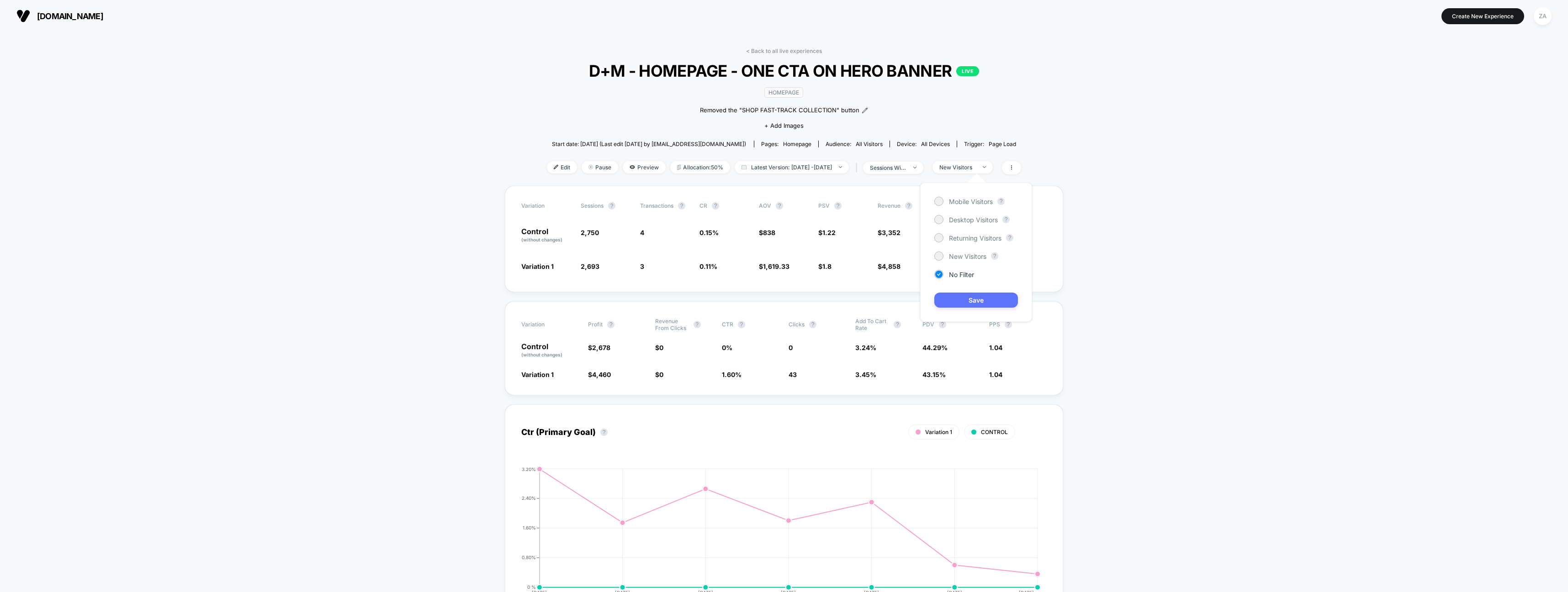
click at [965, 294] on button "Save" at bounding box center [976, 300] width 84 height 15
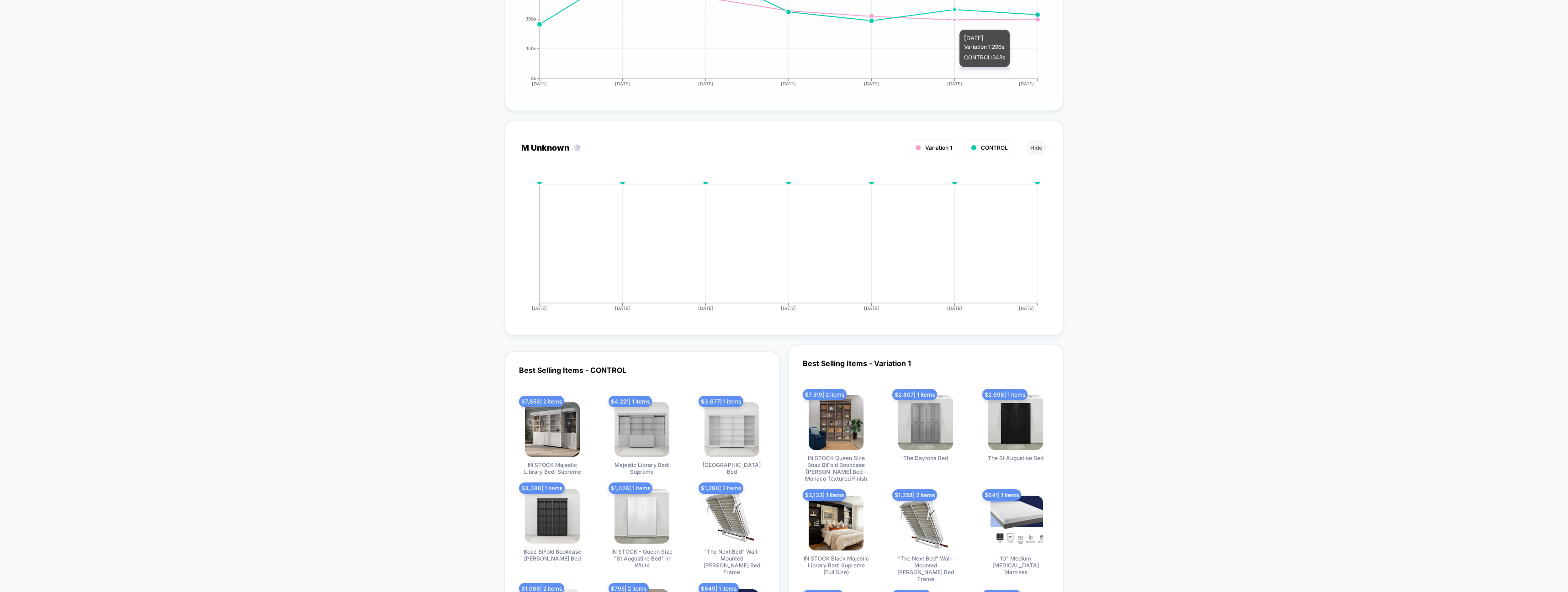
scroll to position [3925, 0]
click at [1035, 140] on button "Hide" at bounding box center [1036, 147] width 21 height 15
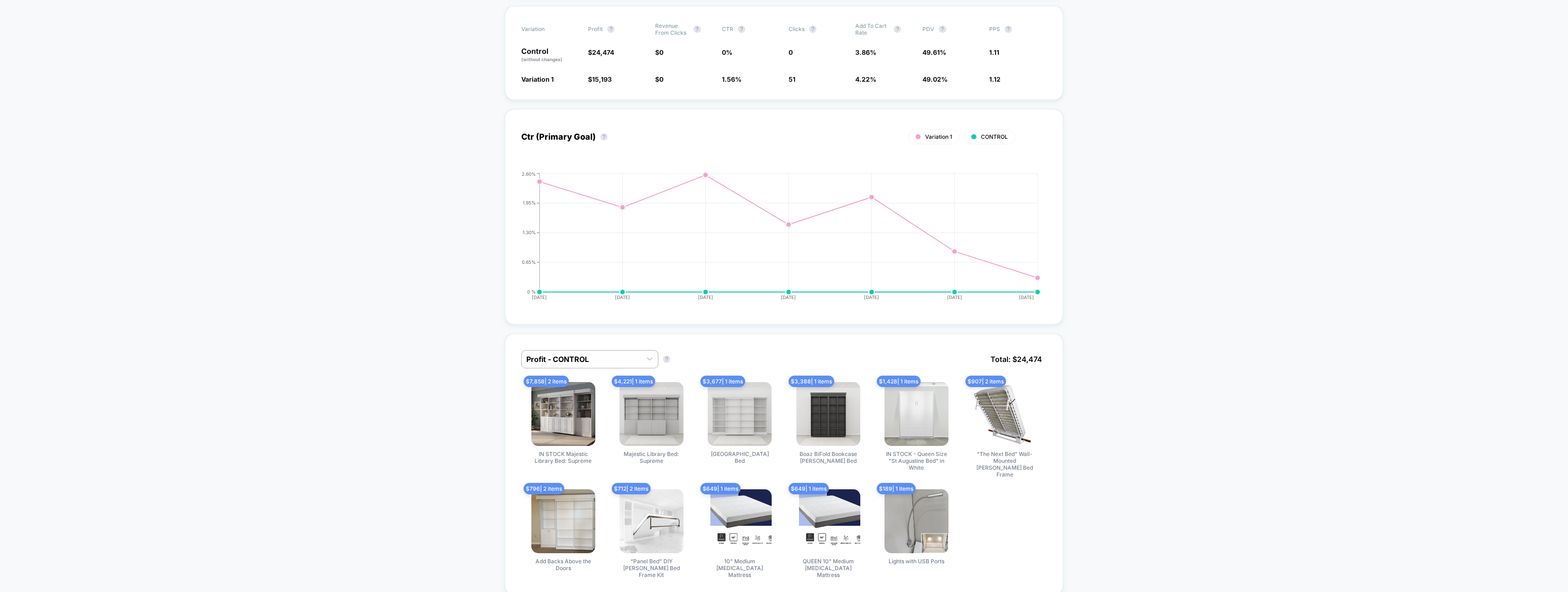
scroll to position [0, 0]
